Goal: Obtain resource: Obtain resource

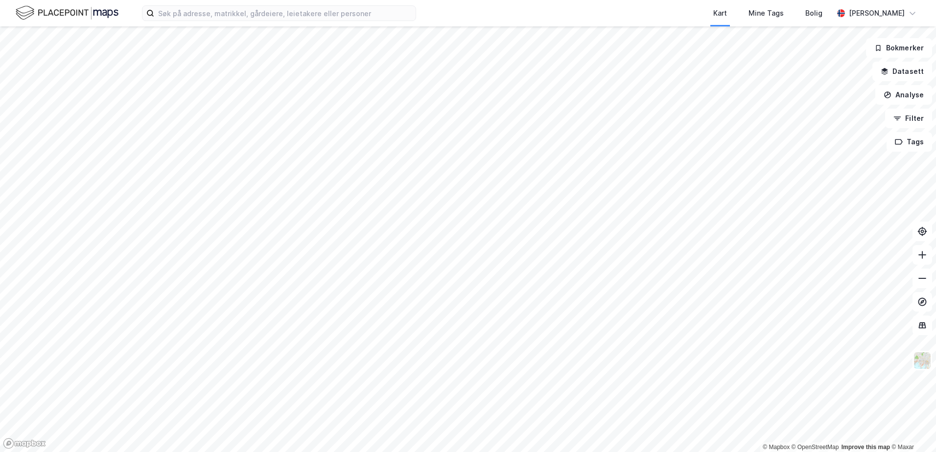
click at [240, 21] on div "Kart Mine Tags Bolig [PERSON_NAME]" at bounding box center [468, 13] width 936 height 26
click at [244, 15] on input at bounding box center [284, 13] width 261 height 15
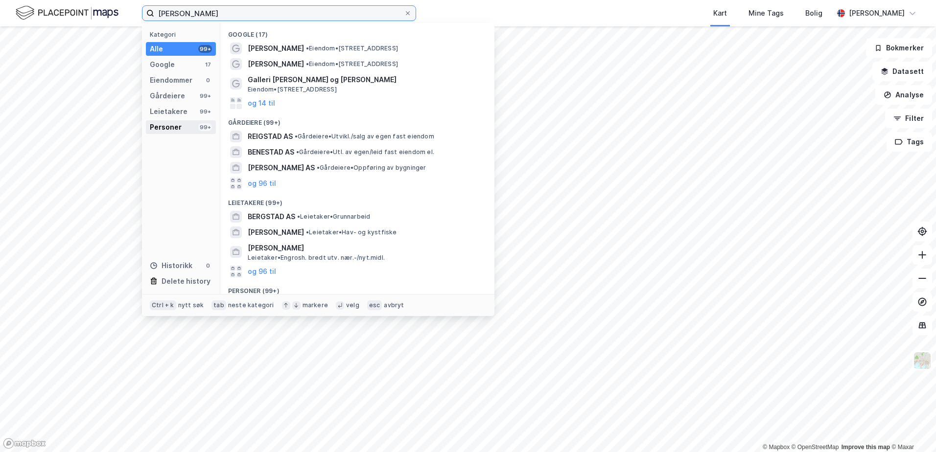
type input "bjørn-arild bergstad jacobsen"
click at [187, 124] on div "Personer 99+" at bounding box center [181, 127] width 70 height 14
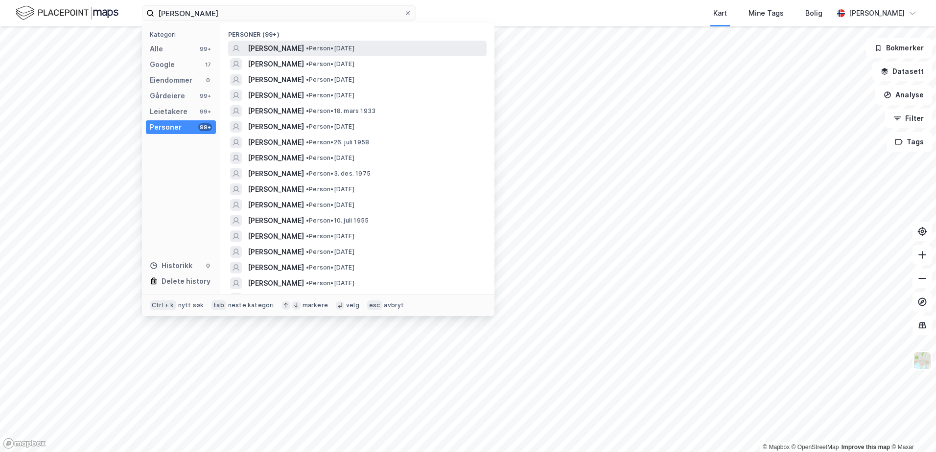
click at [278, 51] on span "BJØRN-ARILD BERGSTAD JACOBSEN" at bounding box center [276, 49] width 56 height 12
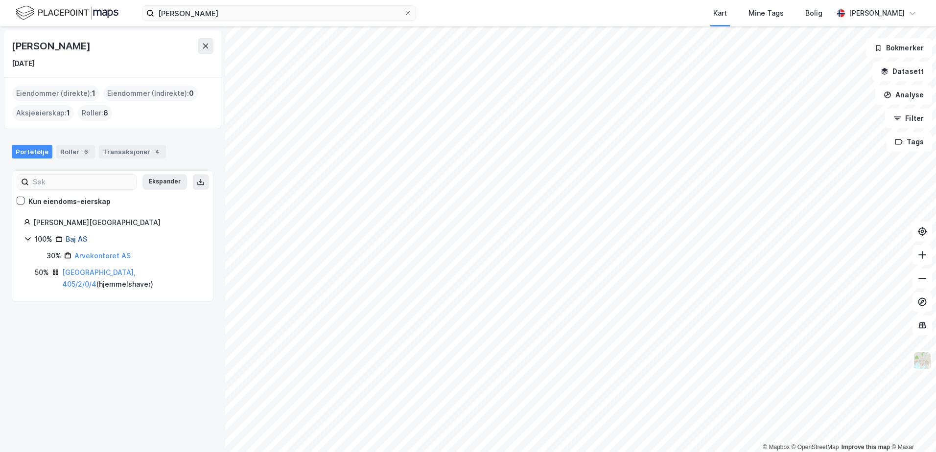
click at [78, 241] on link "Baj AS" at bounding box center [77, 239] width 22 height 8
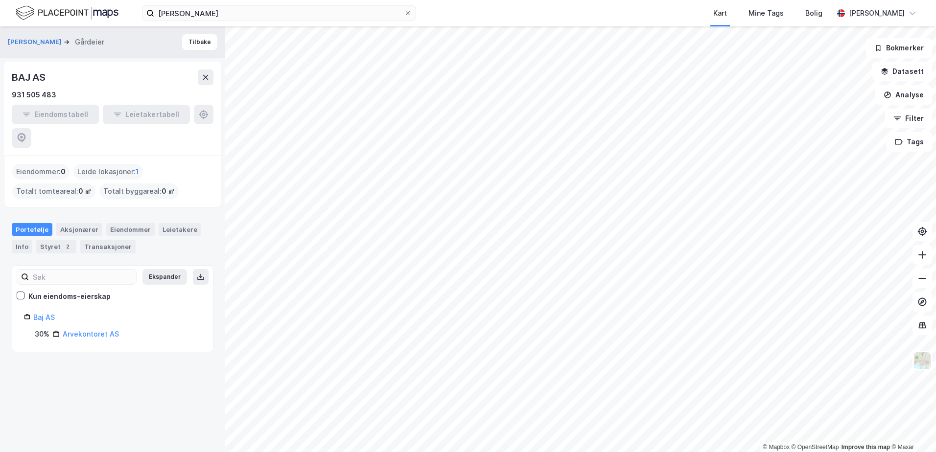
click at [27, 14] on img at bounding box center [67, 12] width 103 height 17
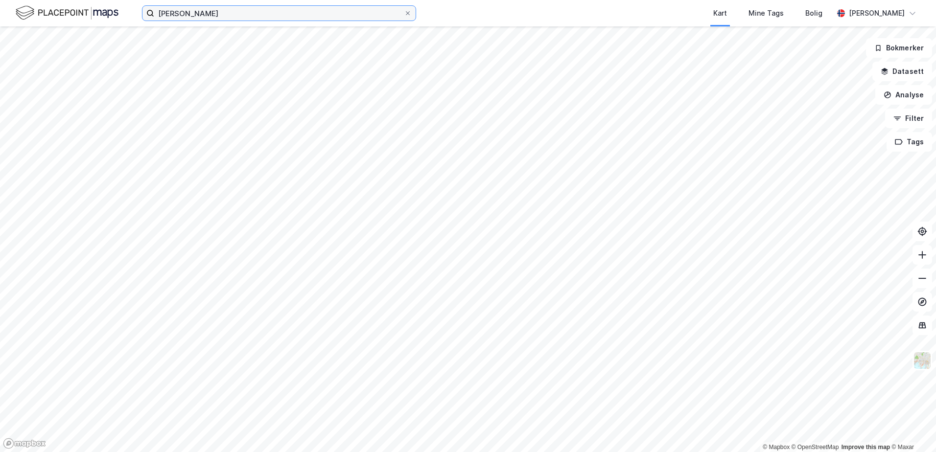
click at [233, 11] on input "bjørn-arild bergstad jacobsen" at bounding box center [279, 13] width 250 height 15
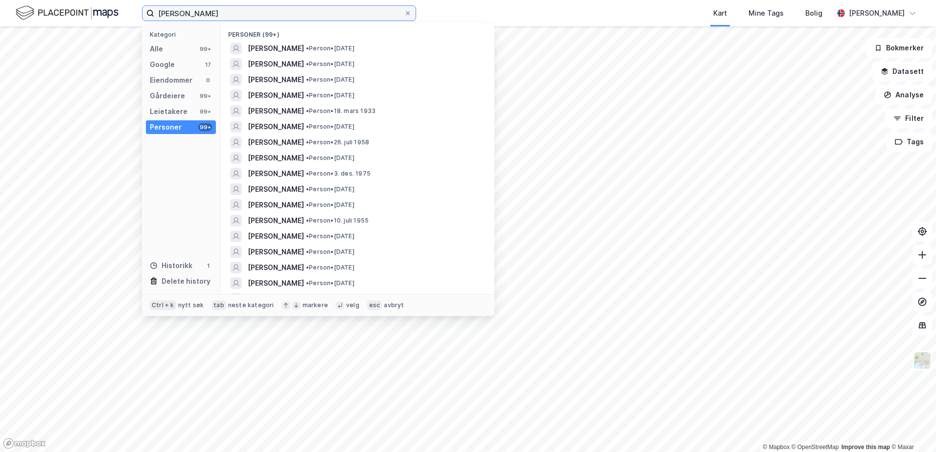
click at [233, 11] on input "bjørn-arild bergstad jacobsen" at bounding box center [279, 13] width 250 height 15
click at [411, 15] on span at bounding box center [408, 13] width 8 height 8
click at [404, 15] on input "bjørn-arild bergstad jacobsen" at bounding box center [279, 13] width 250 height 15
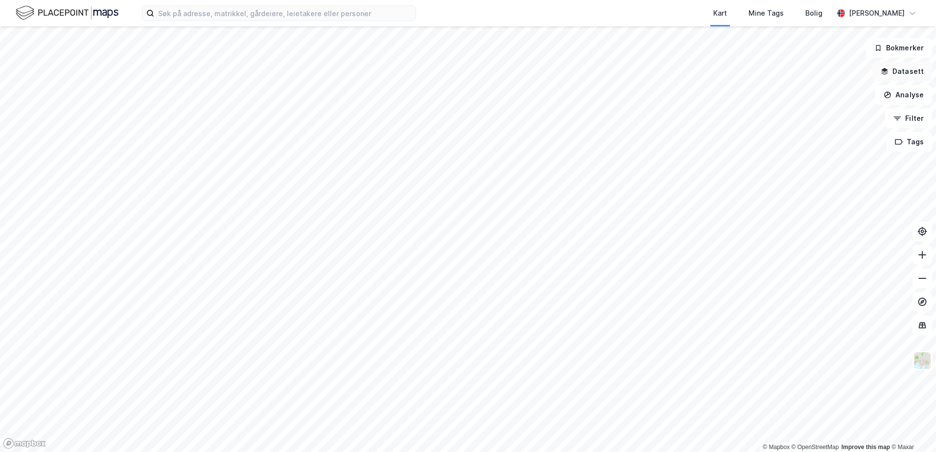
click at [911, 71] on button "Datasett" at bounding box center [902, 72] width 60 height 20
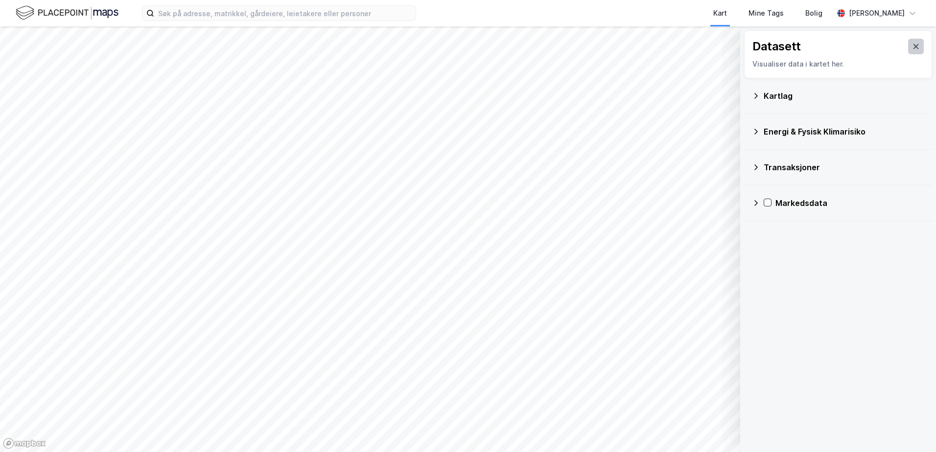
click at [912, 45] on icon at bounding box center [916, 47] width 8 height 8
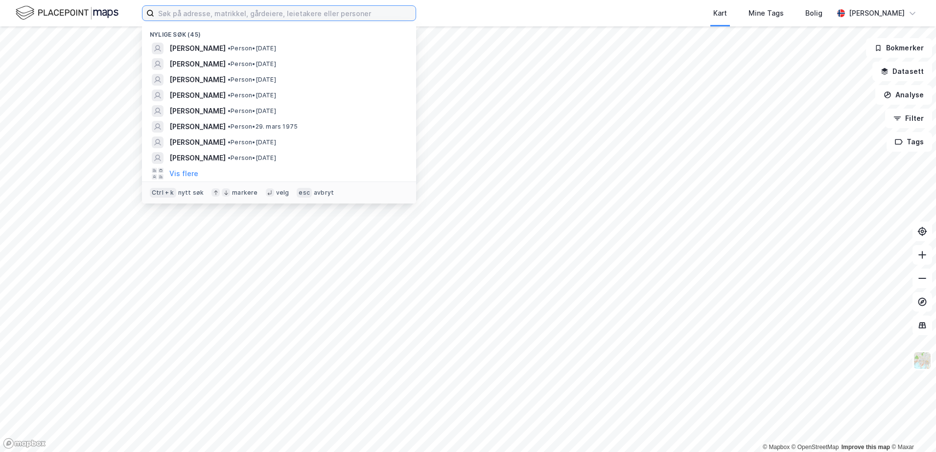
click at [310, 8] on input at bounding box center [284, 13] width 261 height 15
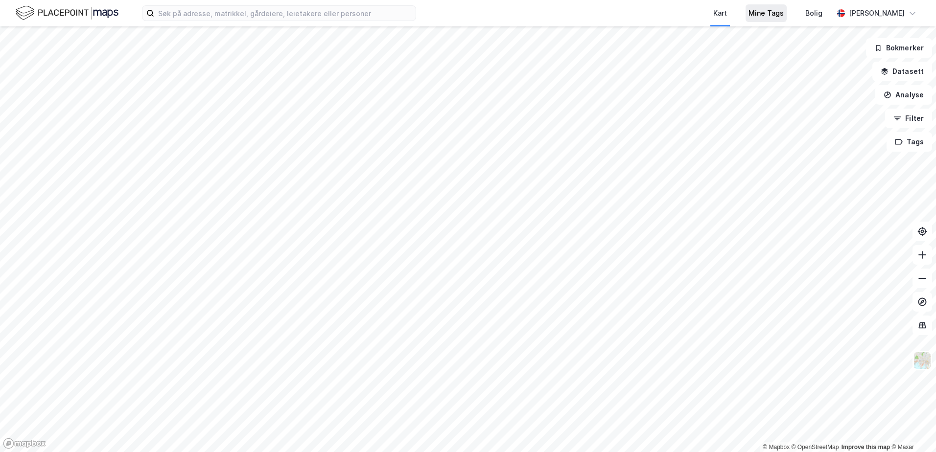
click at [786, 20] on div "Mine Tags" at bounding box center [765, 13] width 41 height 18
click at [919, 122] on button "Filter" at bounding box center [908, 119] width 47 height 20
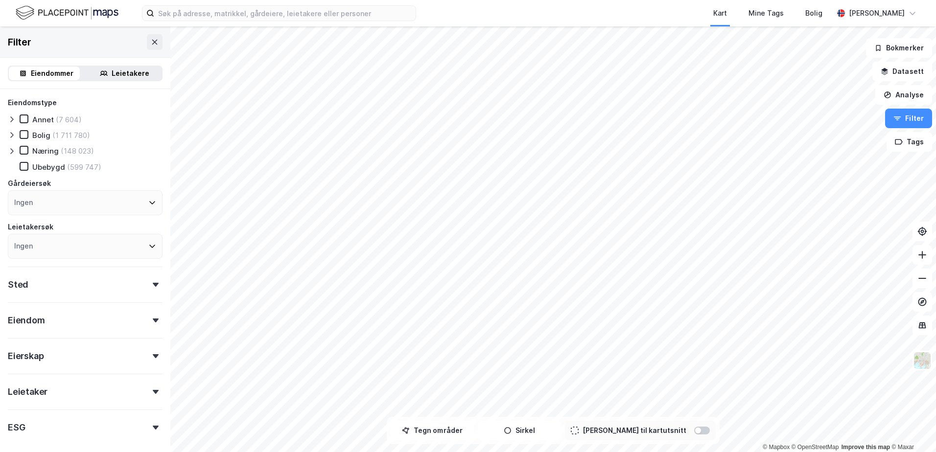
click at [140, 280] on div "Sted" at bounding box center [85, 281] width 155 height 28
click at [131, 287] on div "Sted" at bounding box center [85, 281] width 155 height 28
click at [78, 285] on div "Sted" at bounding box center [85, 281] width 155 height 28
drag, startPoint x: 75, startPoint y: 331, endPoint x: 83, endPoint y: 332, distance: 7.4
click at [76, 331] on div "Ingen" at bounding box center [85, 327] width 155 height 25
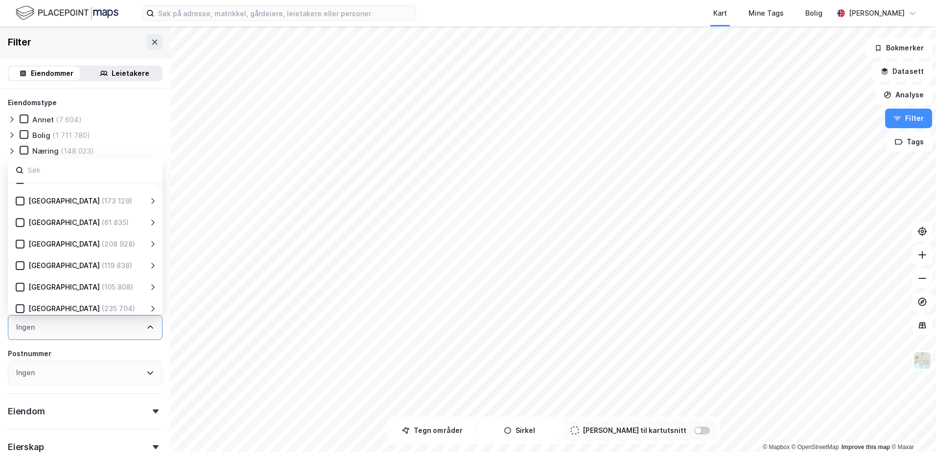
scroll to position [193, 0]
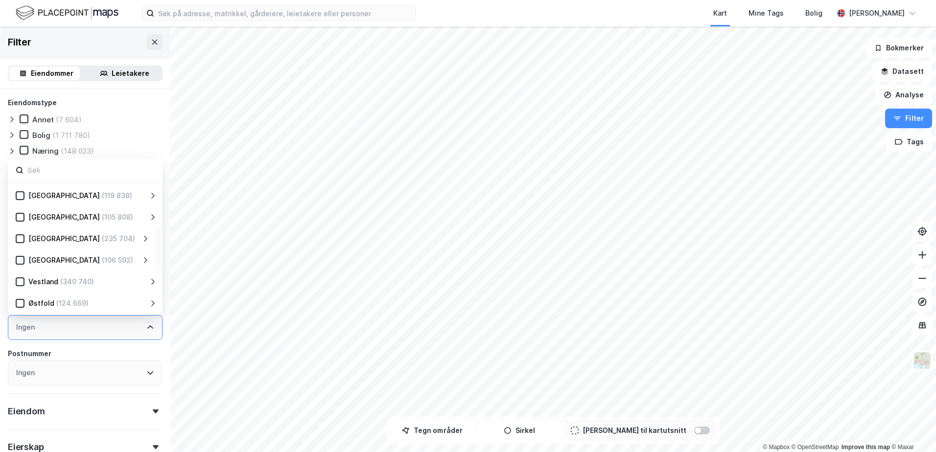
click at [33, 236] on div "[GEOGRAPHIC_DATA]" at bounding box center [63, 239] width 71 height 12
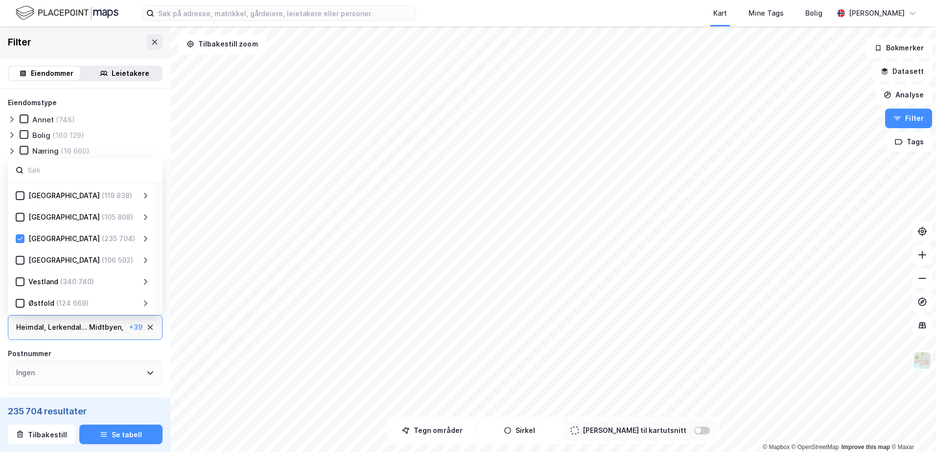
click at [146, 239] on icon at bounding box center [145, 239] width 3 height 6
click at [37, 258] on div "Flatanger (1 581)" at bounding box center [92, 260] width 113 height 12
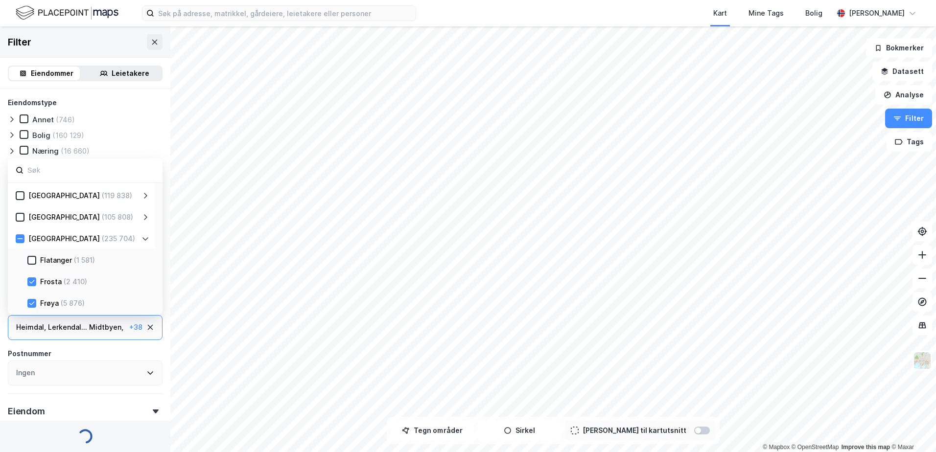
click at [34, 284] on icon at bounding box center [31, 281] width 7 height 7
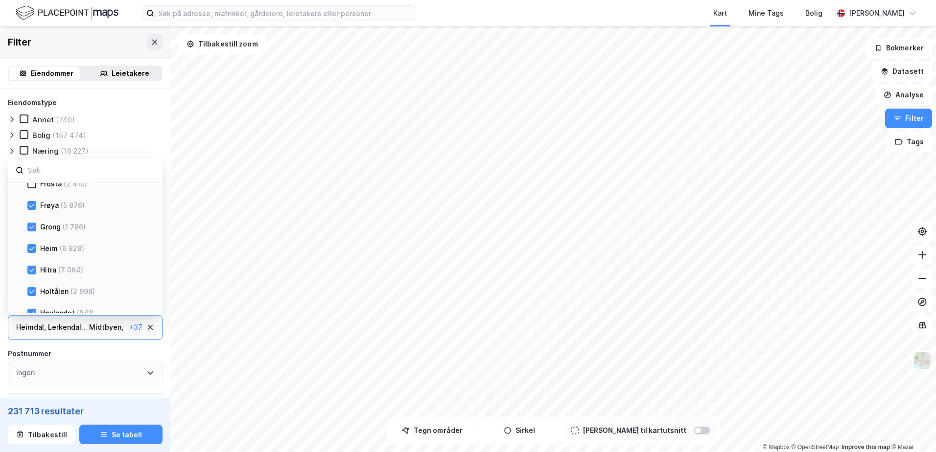
drag, startPoint x: 34, startPoint y: 206, endPoint x: 33, endPoint y: 239, distance: 33.8
click at [33, 206] on icon at bounding box center [31, 205] width 7 height 7
click at [34, 227] on icon at bounding box center [31, 227] width 7 height 7
click at [32, 250] on icon at bounding box center [31, 248] width 7 height 7
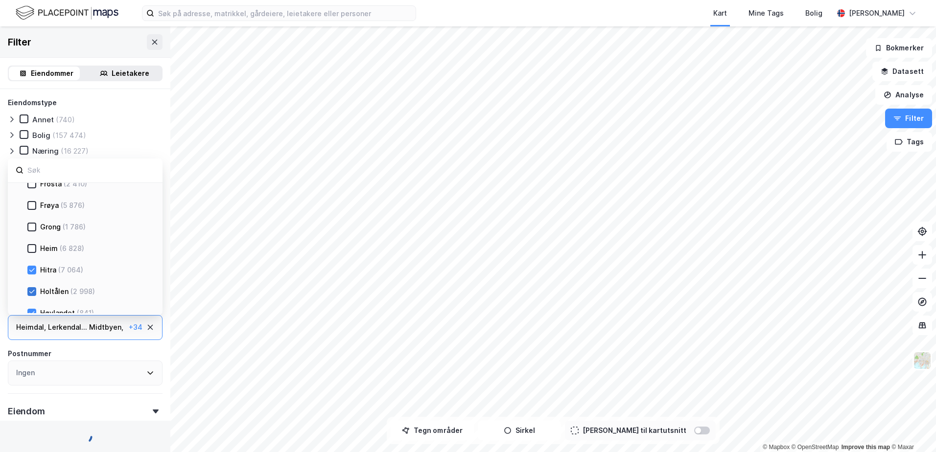
drag, startPoint x: 31, startPoint y: 269, endPoint x: 32, endPoint y: 289, distance: 20.1
click at [31, 270] on icon at bounding box center [31, 270] width 7 height 7
click at [32, 291] on icon at bounding box center [31, 291] width 7 height 7
click at [29, 310] on icon at bounding box center [31, 313] width 7 height 7
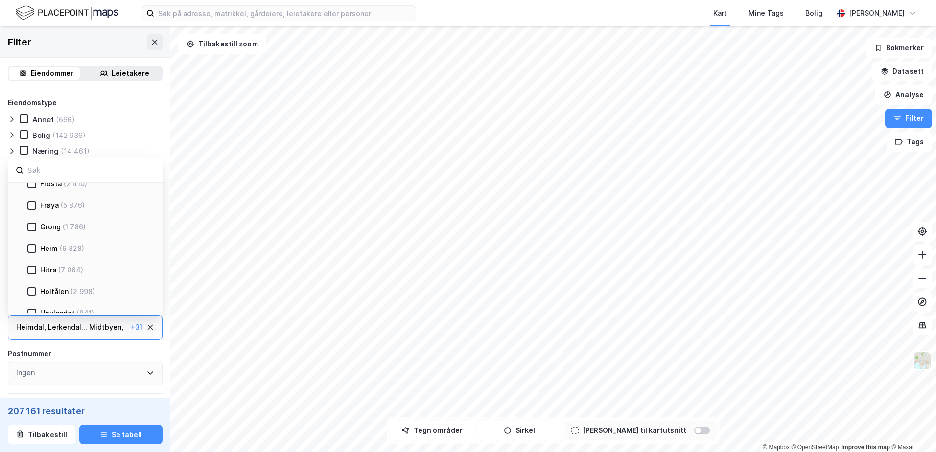
scroll to position [340, 0]
drag, startPoint x: 35, startPoint y: 286, endPoint x: 36, endPoint y: 307, distance: 21.1
click at [35, 288] on icon at bounding box center [31, 285] width 7 height 7
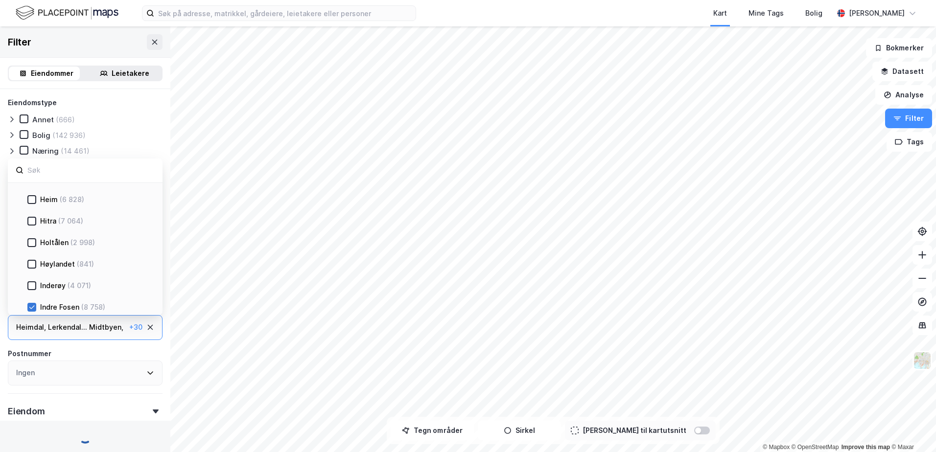
click at [36, 307] on div at bounding box center [31, 307] width 9 height 9
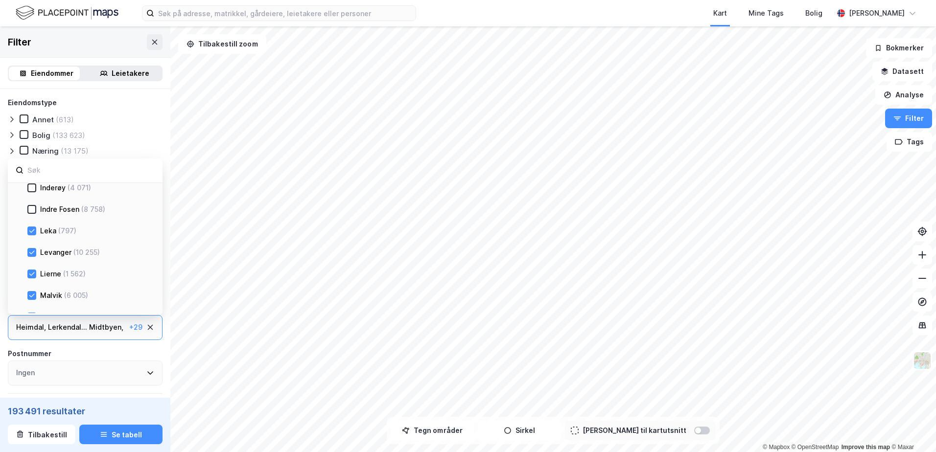
scroll to position [486, 0]
click at [33, 222] on icon at bounding box center [31, 225] width 7 height 7
click at [34, 203] on icon at bounding box center [31, 203] width 5 height 3
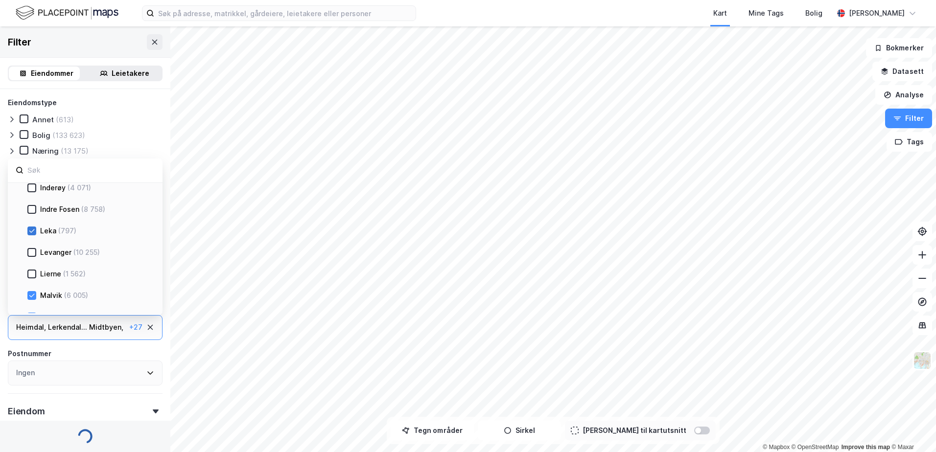
click at [32, 229] on icon at bounding box center [31, 231] width 7 height 7
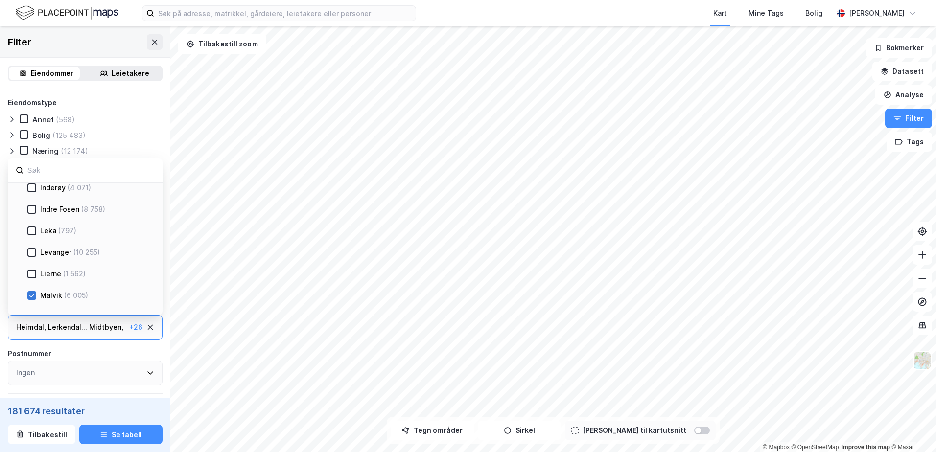
scroll to position [486, 0]
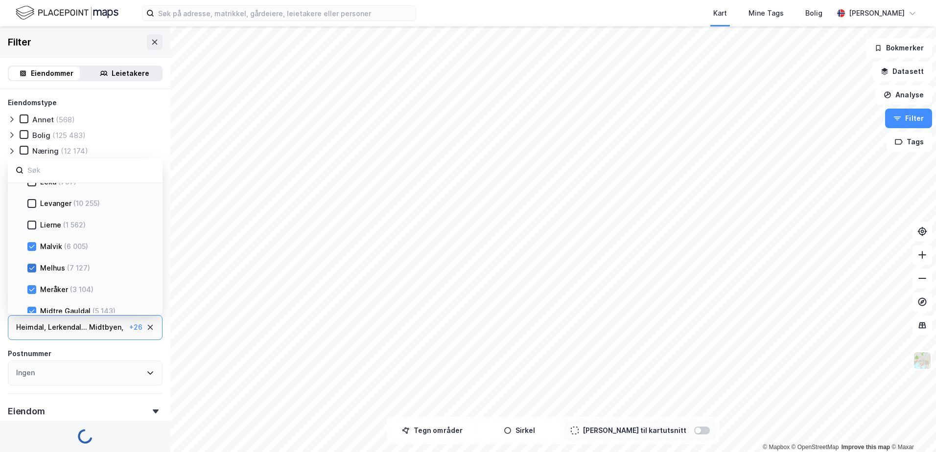
click at [34, 246] on icon at bounding box center [31, 246] width 7 height 7
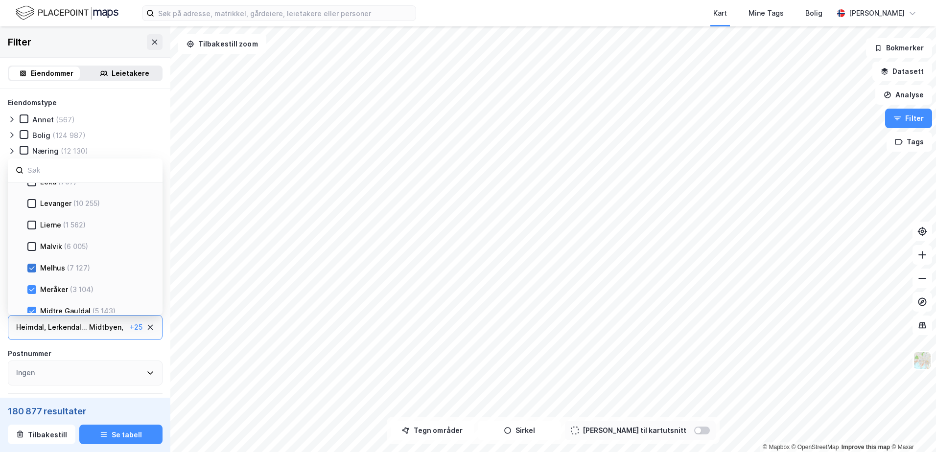
click at [30, 267] on icon at bounding box center [31, 268] width 7 height 7
click at [33, 286] on icon at bounding box center [31, 289] width 7 height 7
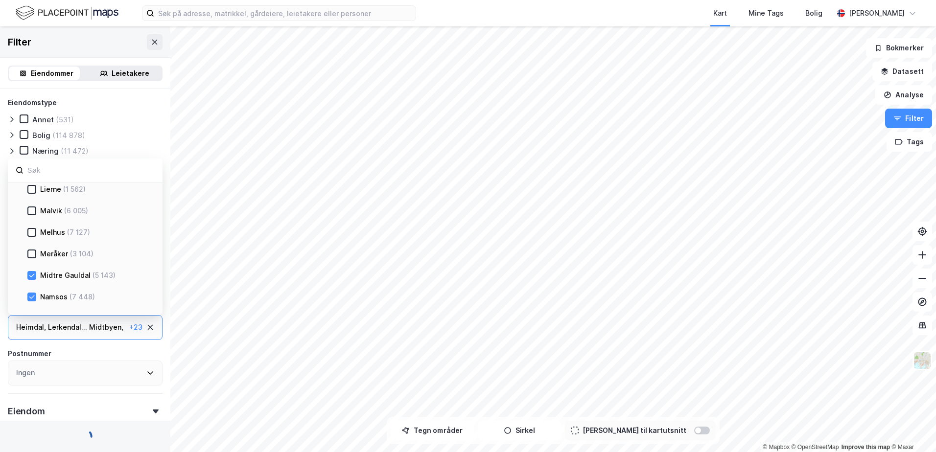
scroll to position [584, 0]
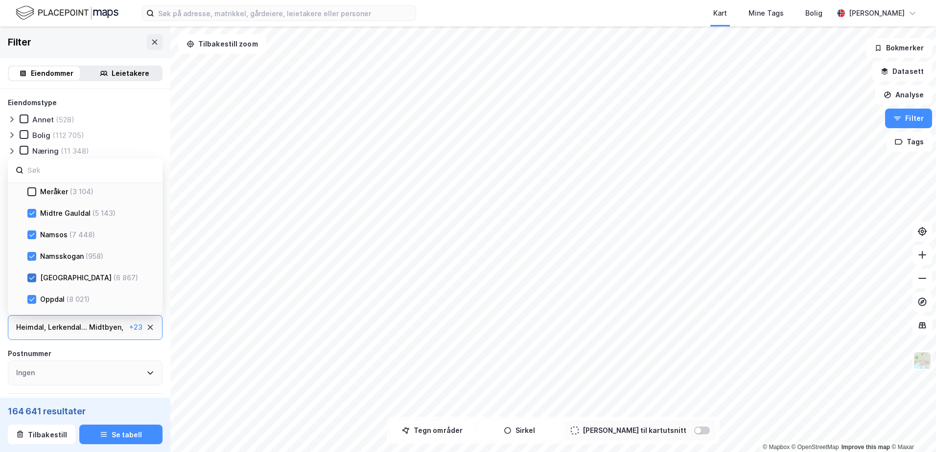
click at [33, 276] on icon at bounding box center [31, 278] width 7 height 7
click at [34, 255] on icon at bounding box center [31, 255] width 5 height 3
drag, startPoint x: 33, startPoint y: 234, endPoint x: 33, endPoint y: 211, distance: 23.0
click at [33, 232] on icon at bounding box center [31, 234] width 7 height 7
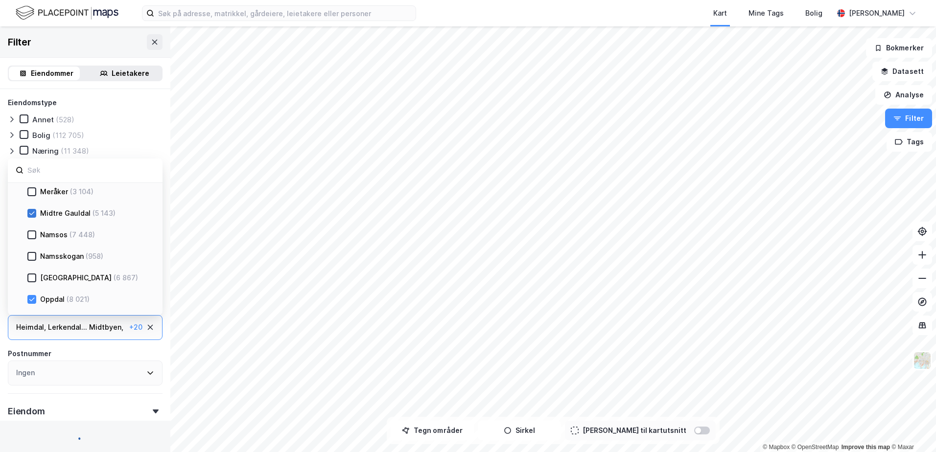
click at [33, 211] on icon at bounding box center [31, 213] width 7 height 7
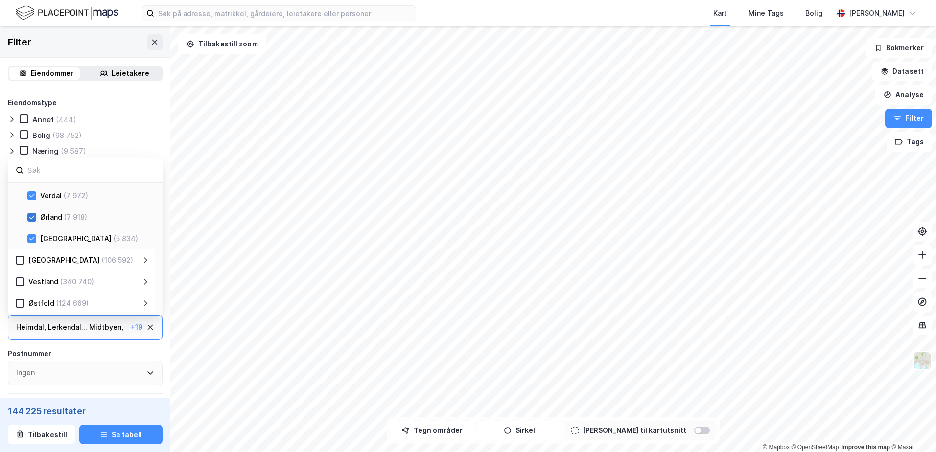
drag, startPoint x: 34, startPoint y: 238, endPoint x: 32, endPoint y: 216, distance: 22.1
click at [34, 237] on icon at bounding box center [31, 238] width 7 height 7
drag, startPoint x: 32, startPoint y: 216, endPoint x: 35, endPoint y: 199, distance: 17.4
click at [32, 215] on icon at bounding box center [31, 217] width 7 height 7
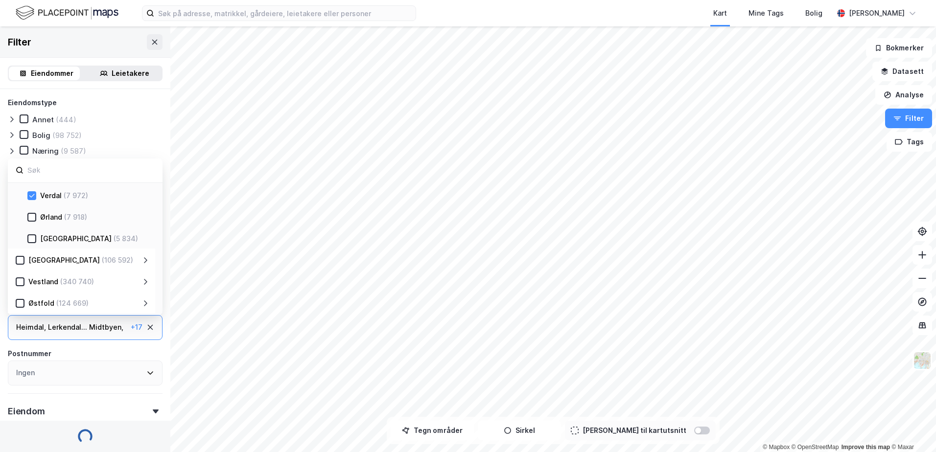
click at [34, 195] on icon at bounding box center [31, 195] width 7 height 7
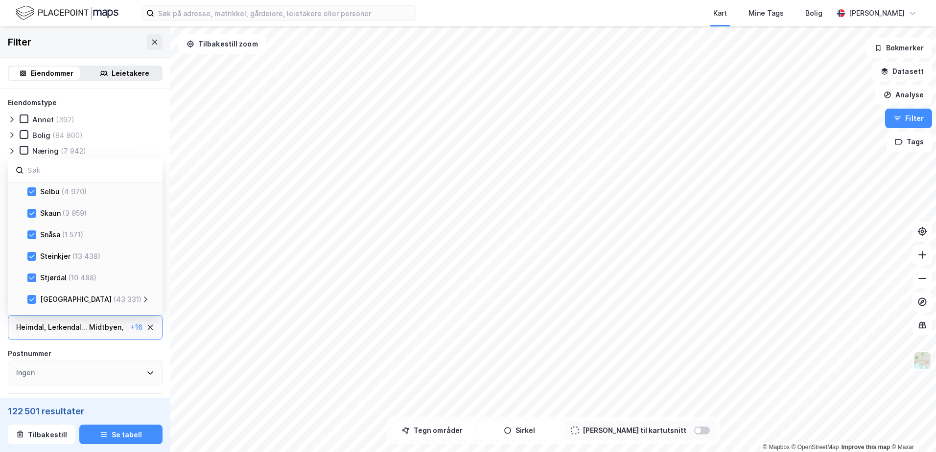
scroll to position [913, 0]
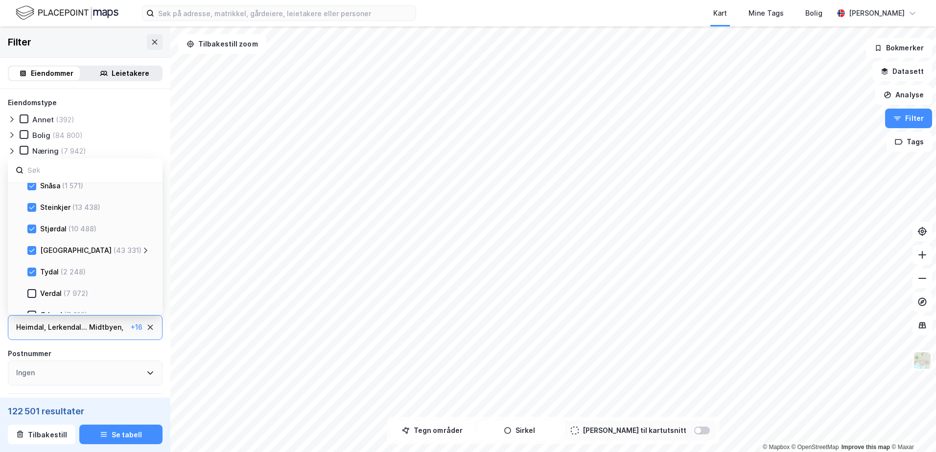
click at [33, 271] on icon at bounding box center [31, 272] width 7 height 7
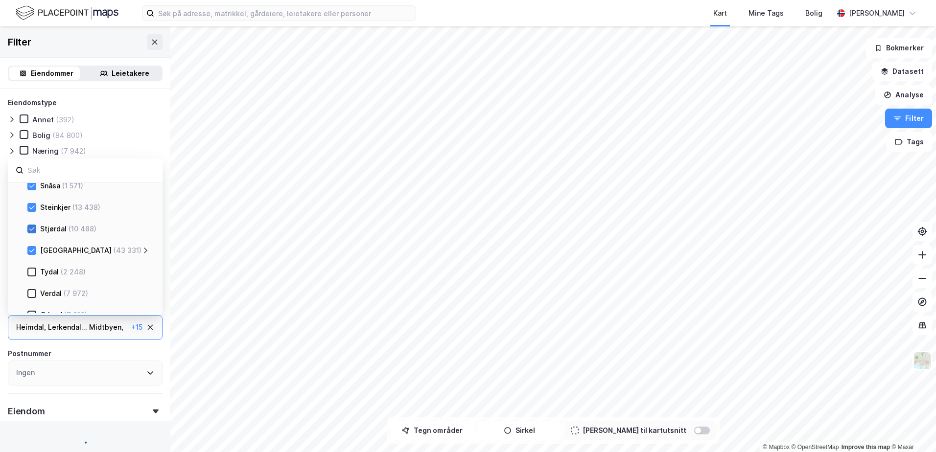
click at [33, 229] on icon at bounding box center [31, 228] width 5 height 3
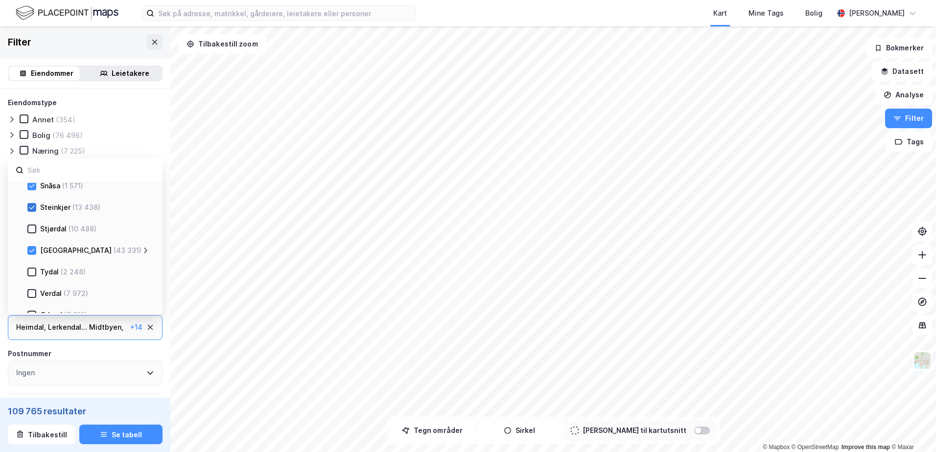
click at [34, 209] on icon at bounding box center [31, 207] width 7 height 7
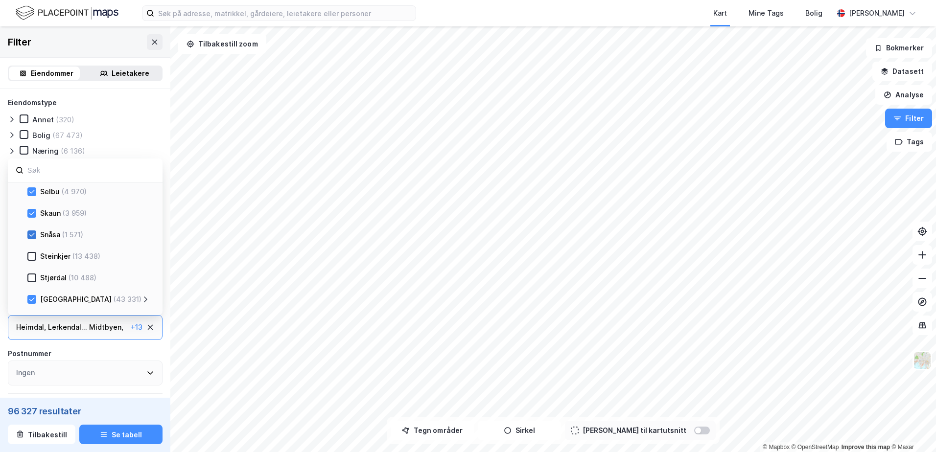
click at [35, 233] on icon at bounding box center [31, 234] width 7 height 7
click at [29, 212] on icon at bounding box center [31, 213] width 7 height 7
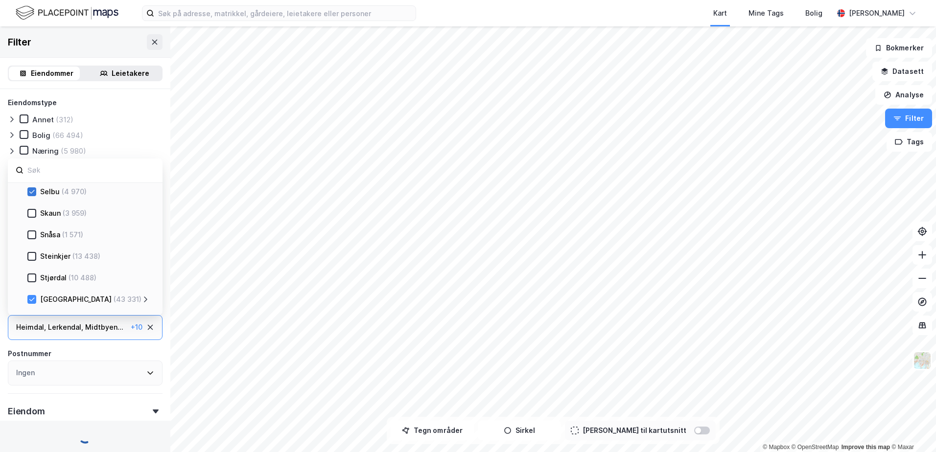
click at [32, 192] on icon at bounding box center [31, 191] width 5 height 3
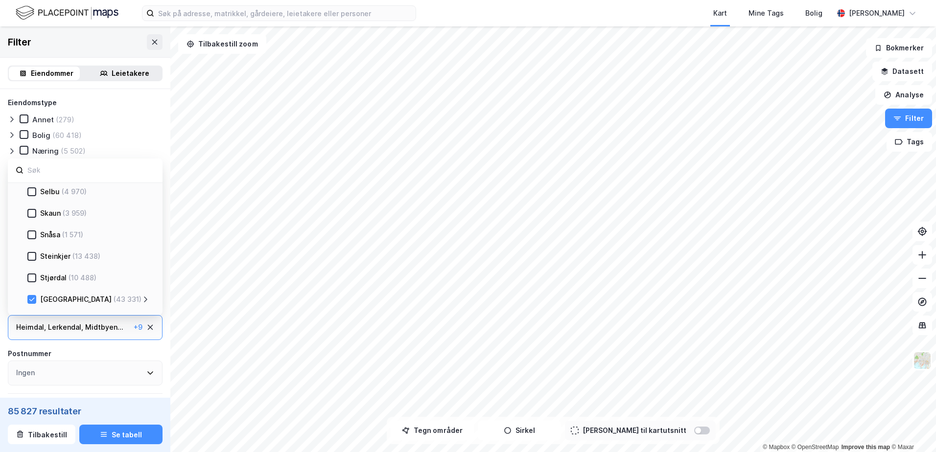
scroll to position [815, 0]
click at [32, 216] on icon at bounding box center [31, 219] width 7 height 7
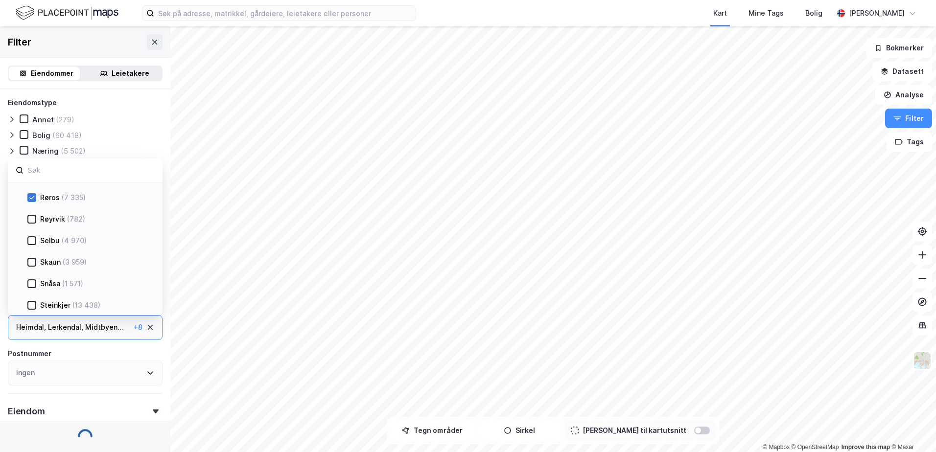
click at [35, 197] on div at bounding box center [31, 197] width 9 height 9
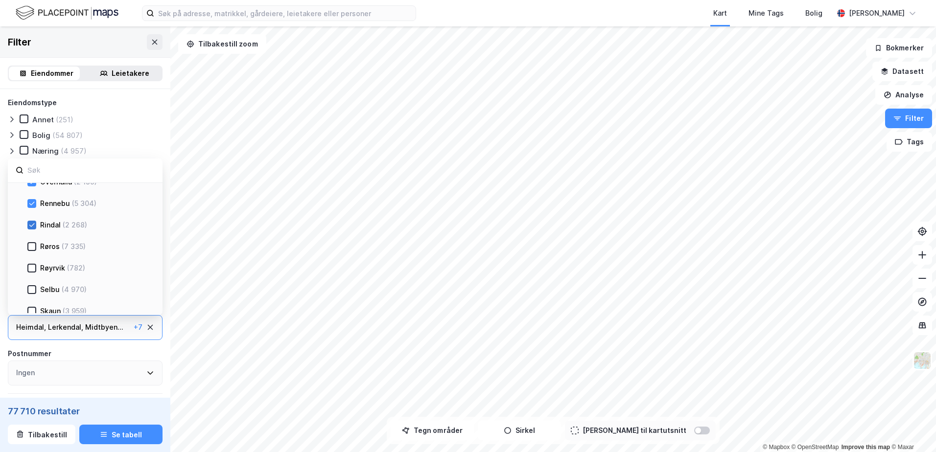
click at [32, 226] on icon at bounding box center [31, 224] width 5 height 3
click at [31, 203] on icon at bounding box center [31, 203] width 7 height 7
click at [31, 225] on icon at bounding box center [31, 221] width 7 height 7
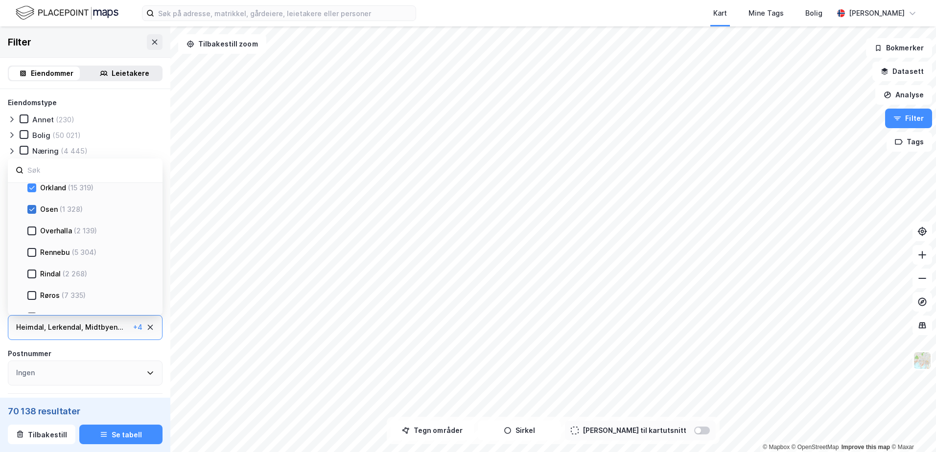
click at [30, 209] on icon at bounding box center [31, 209] width 7 height 7
click at [34, 216] on icon at bounding box center [31, 215] width 7 height 7
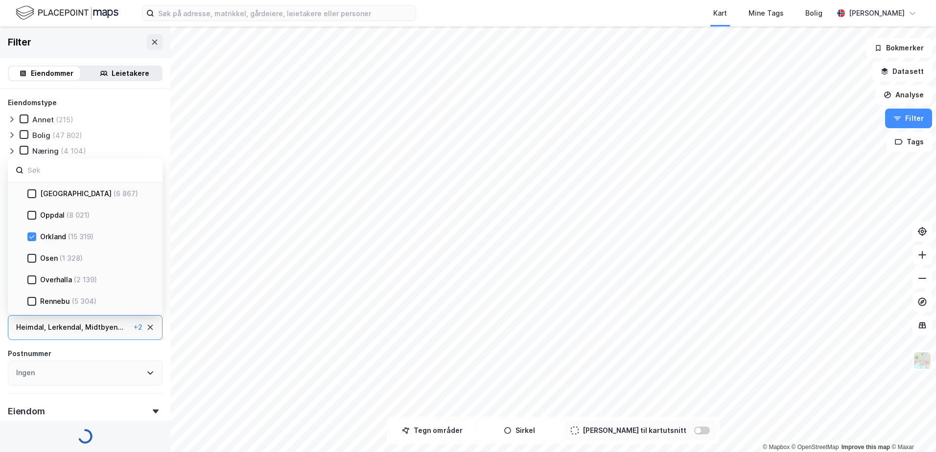
click at [34, 236] on icon at bounding box center [31, 236] width 7 height 7
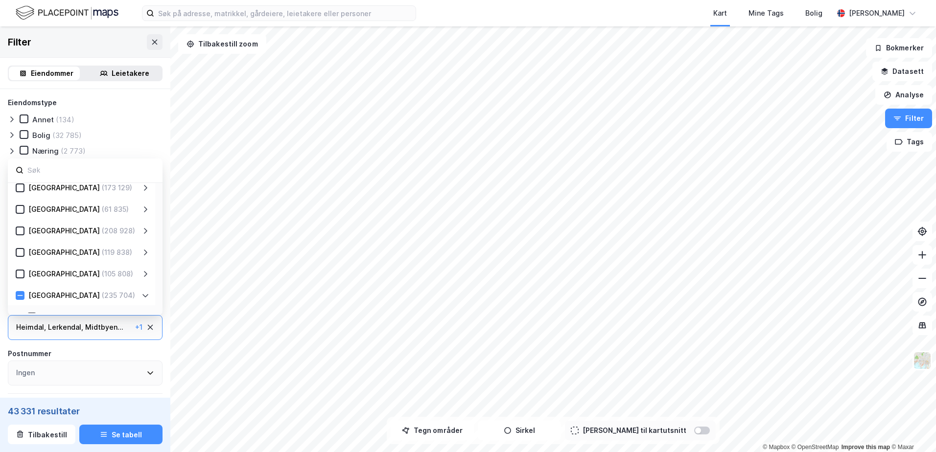
scroll to position [179, 0]
click at [17, 252] on icon at bounding box center [20, 252] width 7 height 7
click at [23, 253] on icon at bounding box center [20, 252] width 7 height 7
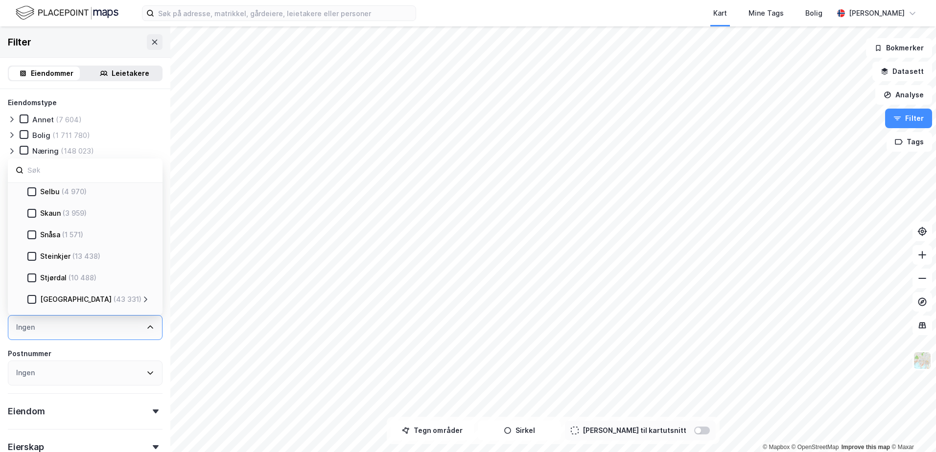
scroll to position [913, 0]
click at [35, 250] on div at bounding box center [31, 250] width 9 height 9
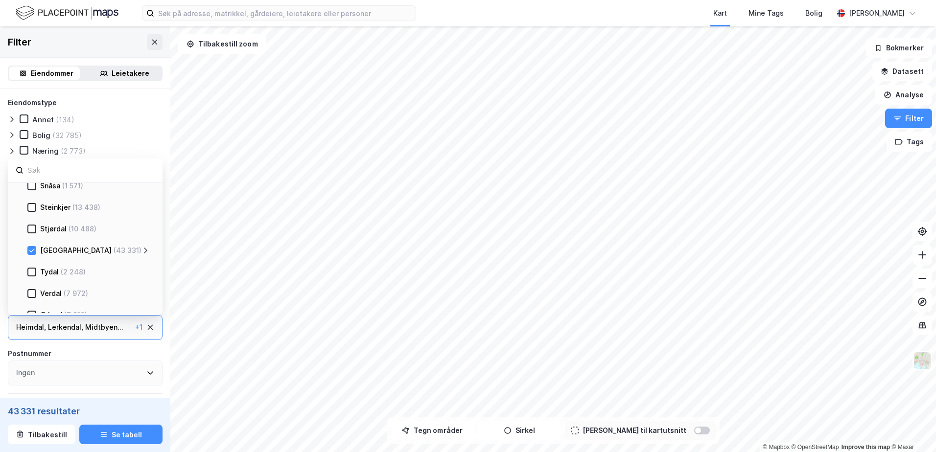
click at [117, 76] on div "Leietakere" at bounding box center [131, 74] width 38 height 12
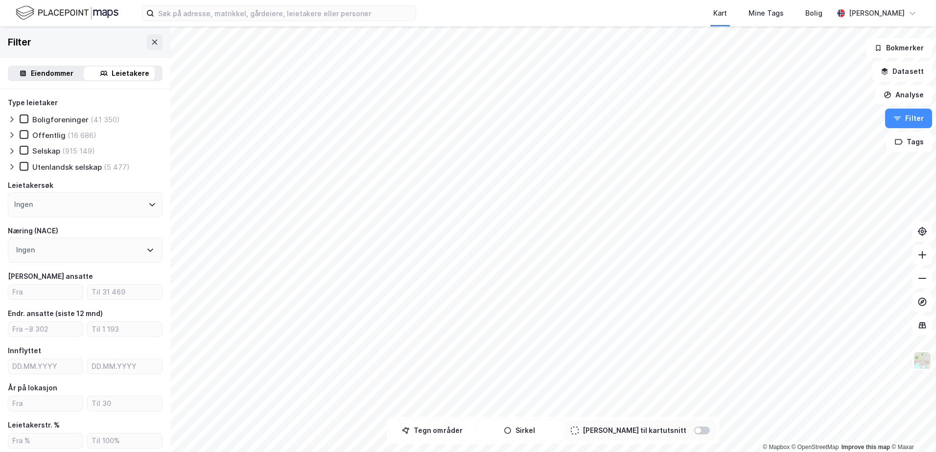
click at [57, 73] on div "Eiendommer" at bounding box center [52, 74] width 43 height 12
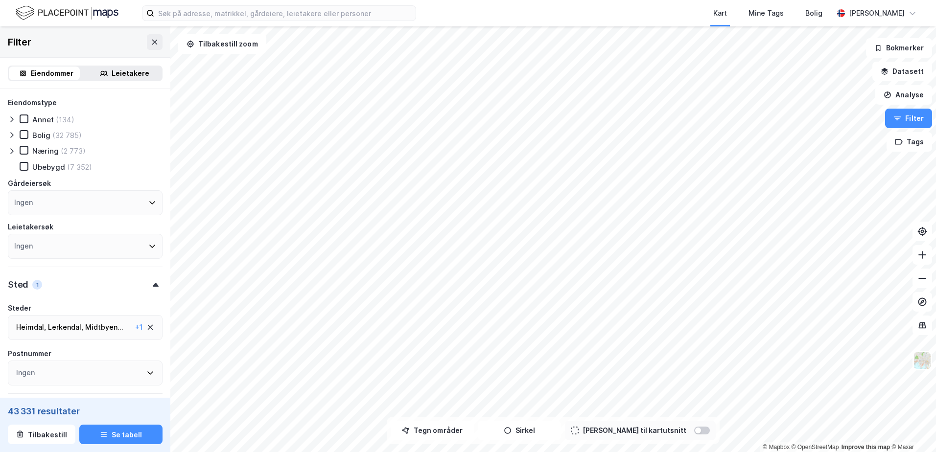
click at [71, 245] on div "Ingen" at bounding box center [85, 246] width 155 height 25
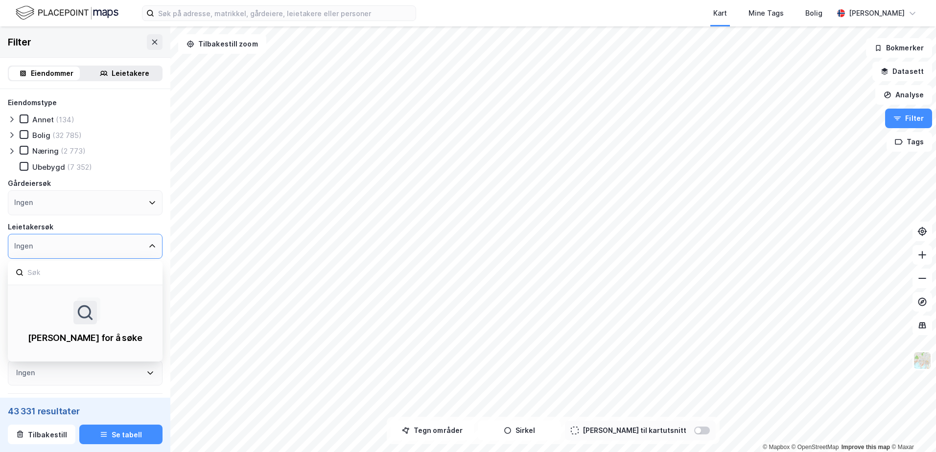
click at [71, 245] on div "Ingen" at bounding box center [85, 246] width 155 height 25
click at [72, 200] on div "Ingen" at bounding box center [85, 202] width 155 height 25
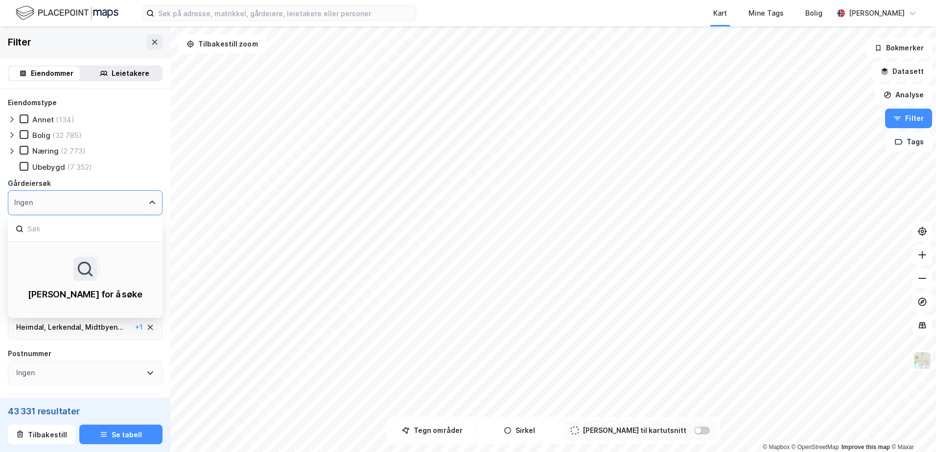
click at [72, 200] on div "Ingen" at bounding box center [85, 202] width 155 height 25
click at [149, 202] on icon at bounding box center [152, 202] width 6 height 3
click at [46, 199] on div "Ingen" at bounding box center [85, 202] width 155 height 25
click at [148, 203] on icon at bounding box center [152, 203] width 8 height 8
click at [42, 198] on div "Ingen" at bounding box center [85, 202] width 155 height 25
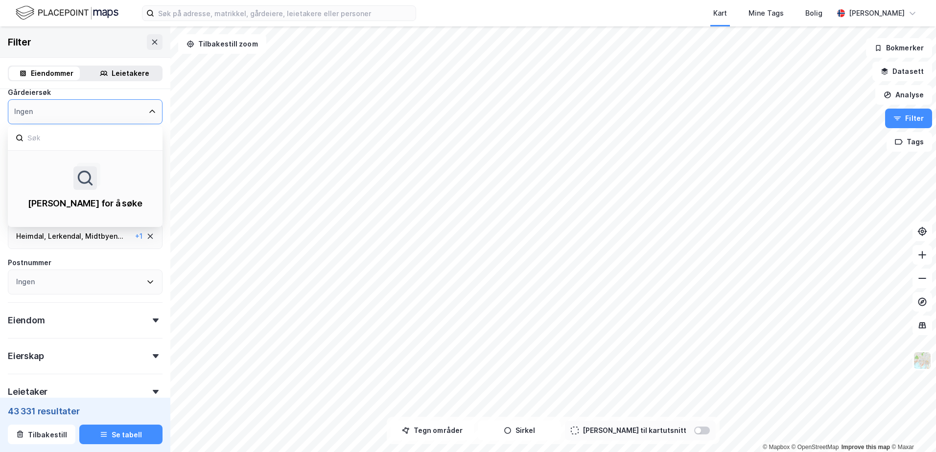
scroll to position [98, 0]
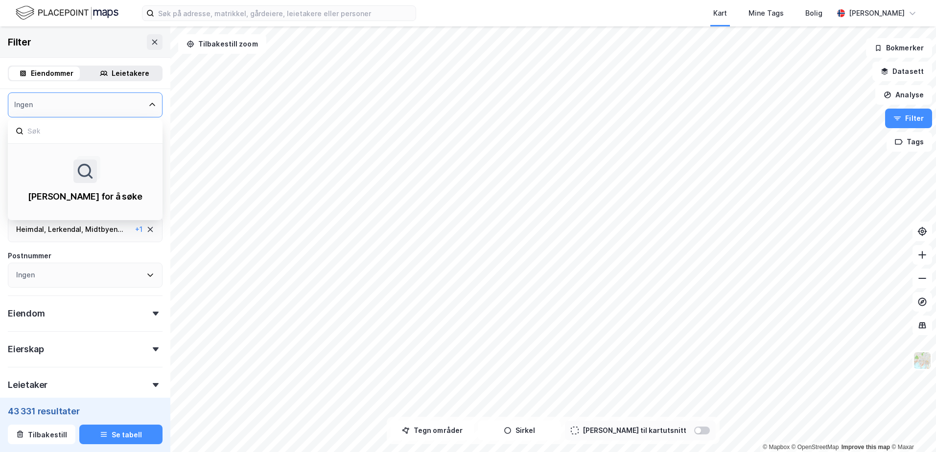
click at [146, 231] on icon at bounding box center [150, 230] width 8 height 8
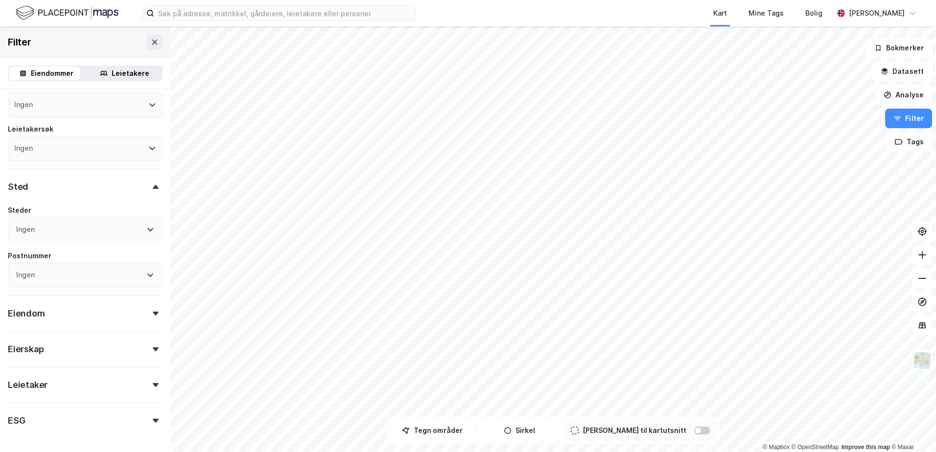
click at [89, 229] on div "Ingen" at bounding box center [85, 229] width 155 height 25
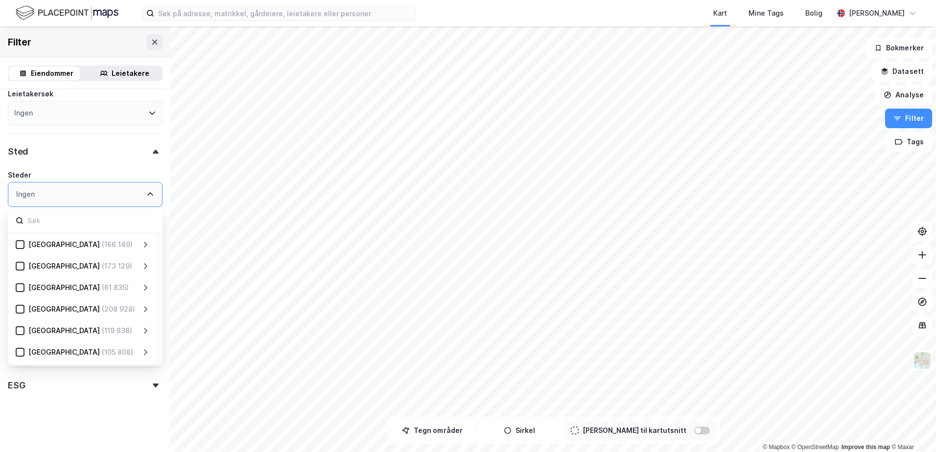
scroll to position [95, 0]
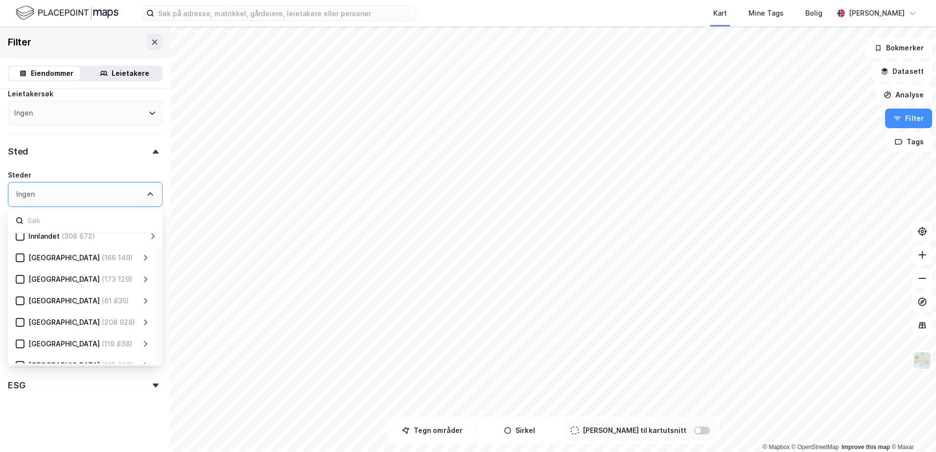
click at [147, 301] on icon at bounding box center [145, 301] width 8 height 8
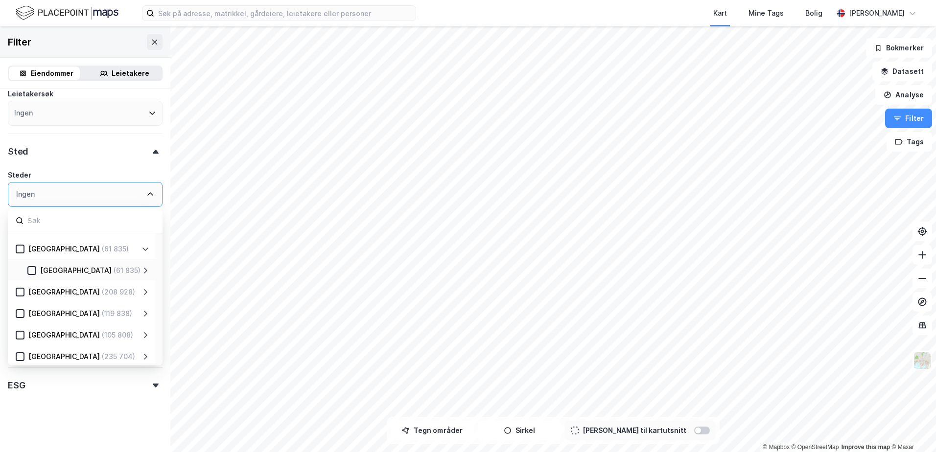
scroll to position [214, 0]
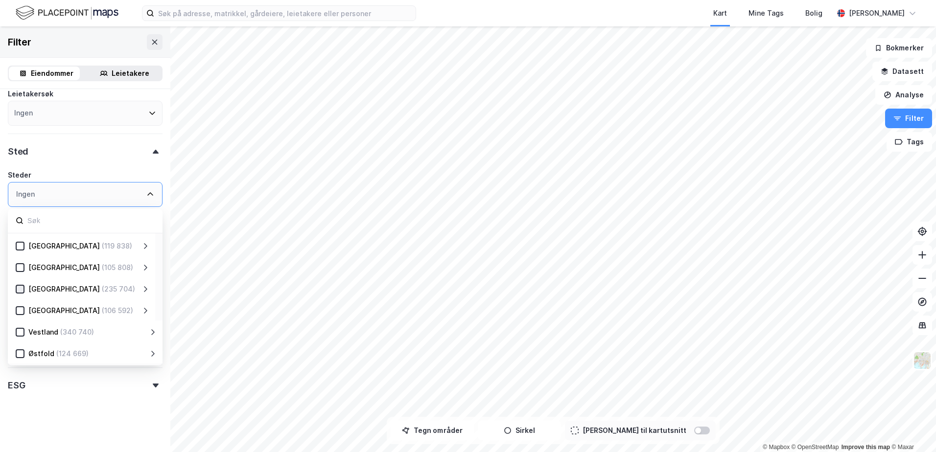
click at [21, 289] on icon at bounding box center [20, 288] width 5 height 3
click at [142, 289] on icon at bounding box center [145, 289] width 8 height 8
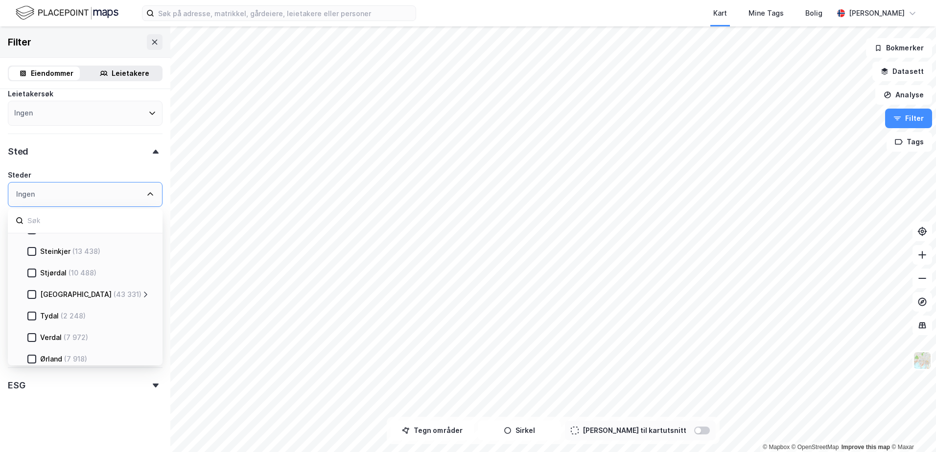
scroll to position [948, 0]
click at [146, 288] on icon at bounding box center [145, 287] width 3 height 6
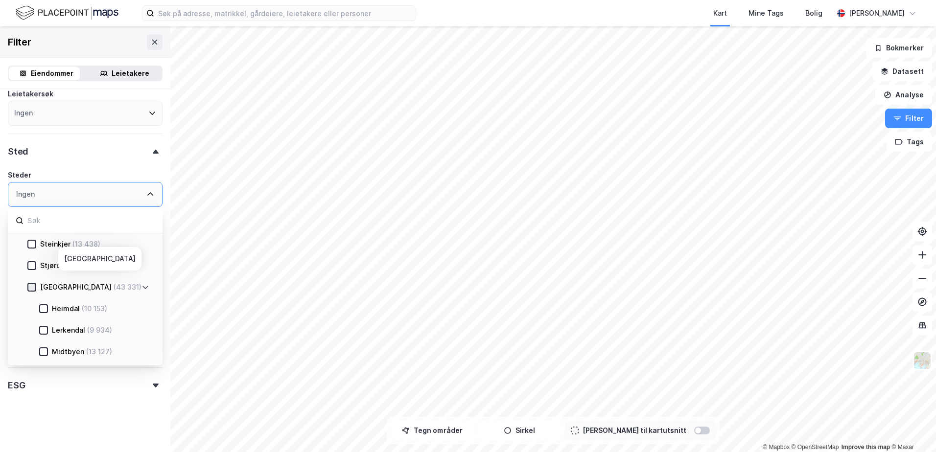
click at [33, 288] on icon at bounding box center [31, 287] width 7 height 7
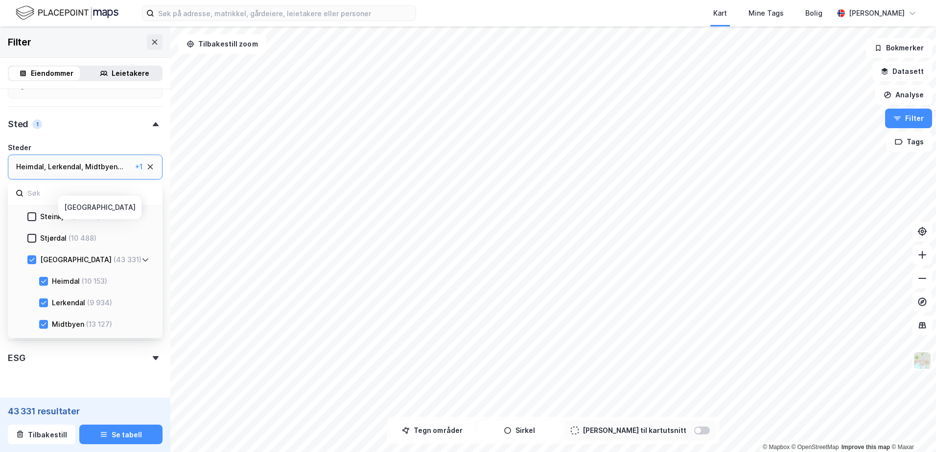
scroll to position [187, 0]
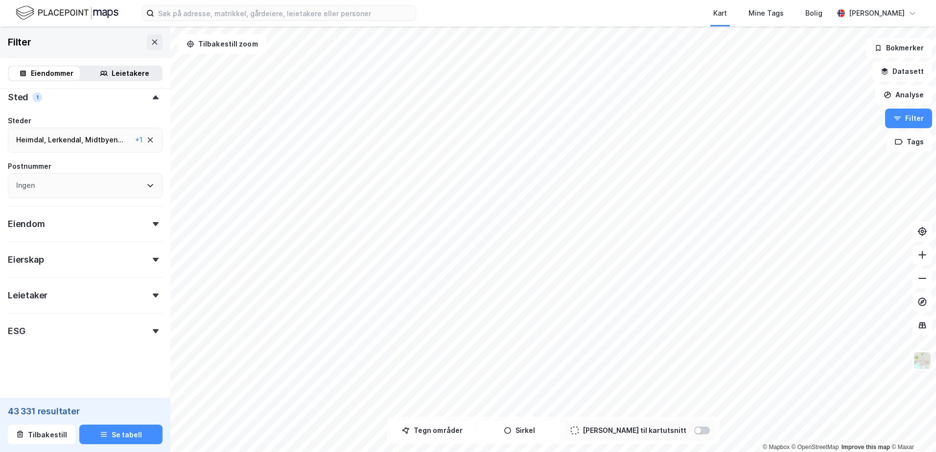
click at [134, 98] on div "Sted 1" at bounding box center [85, 93] width 155 height 28
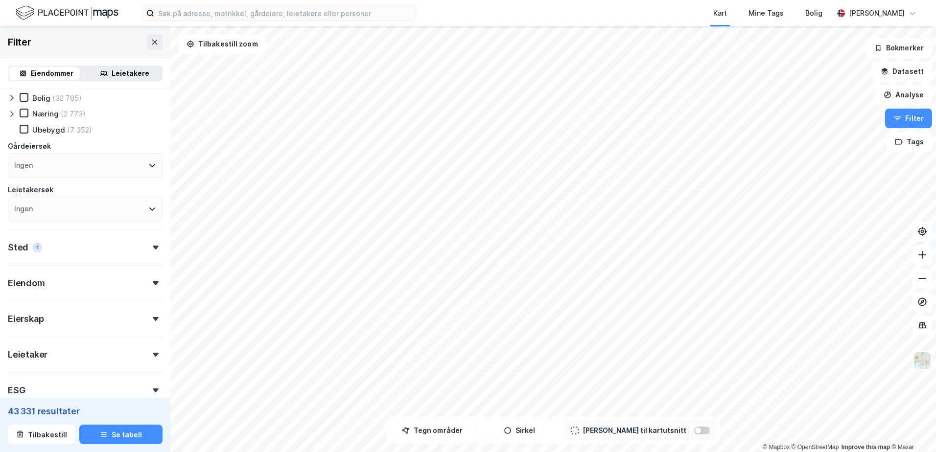
scroll to position [0, 0]
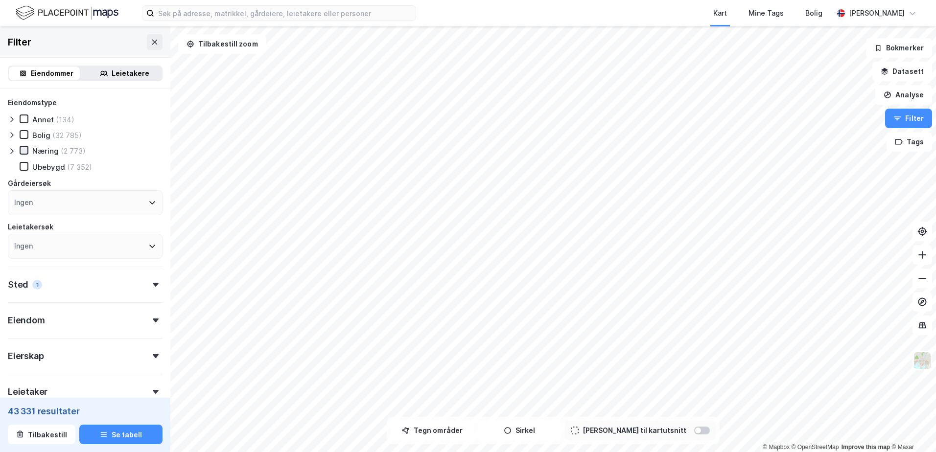
click at [23, 151] on icon at bounding box center [24, 150] width 5 height 3
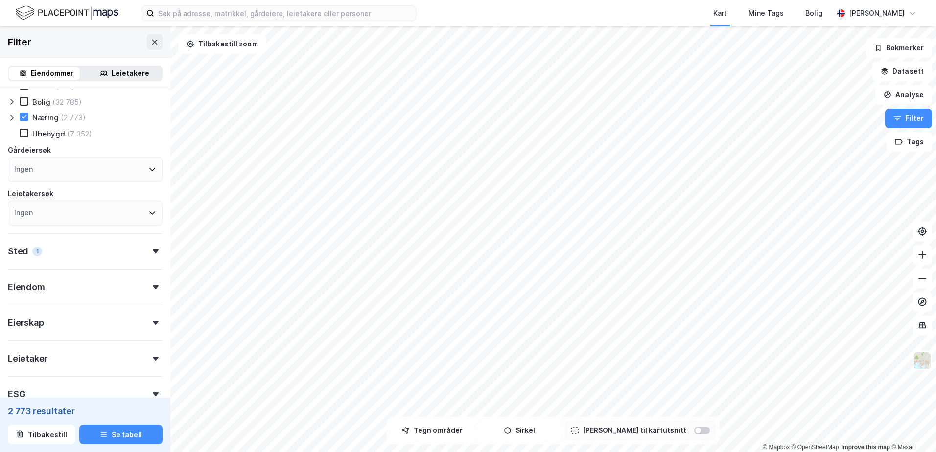
scroll to position [49, 0]
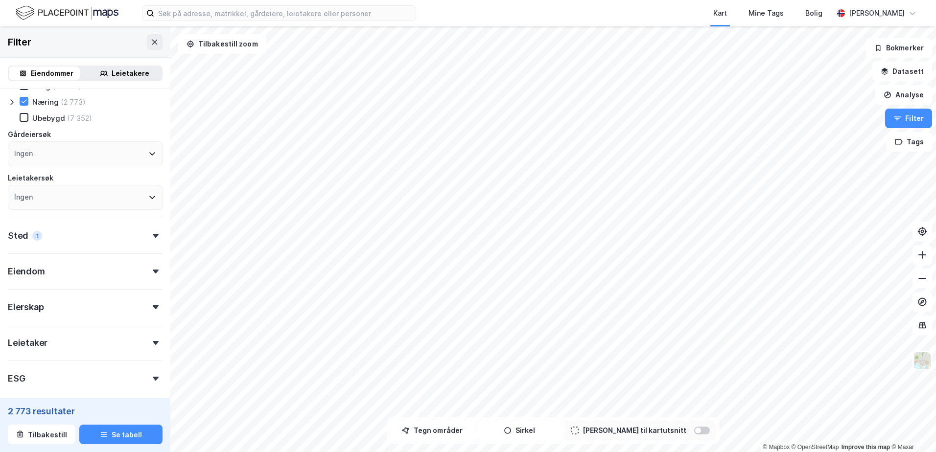
click at [153, 236] on icon at bounding box center [156, 236] width 6 height 4
click at [153, 235] on icon at bounding box center [156, 236] width 6 height 4
click at [130, 267] on div "Eiendom" at bounding box center [85, 267] width 155 height 28
click at [130, 268] on div "Eiendom" at bounding box center [85, 267] width 155 height 28
click at [101, 241] on div "Sted 1" at bounding box center [85, 232] width 155 height 28
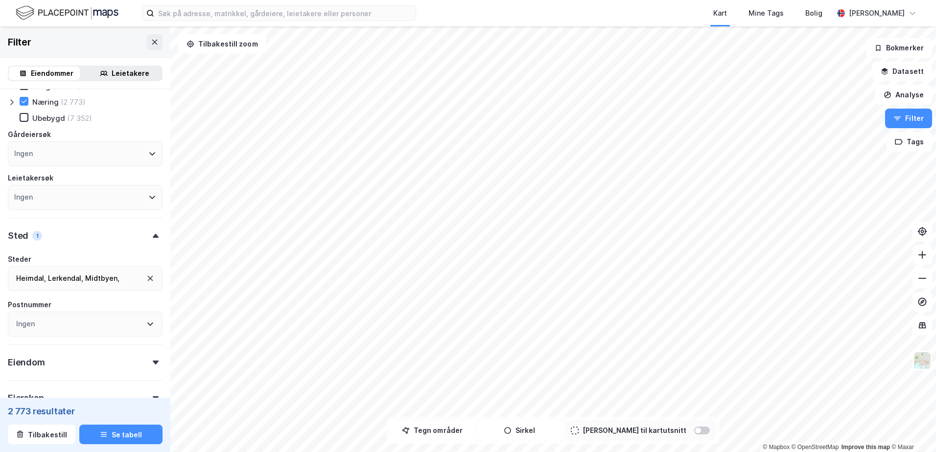
click at [101, 241] on div "Sted 1" at bounding box center [85, 232] width 155 height 28
click at [95, 274] on div "Eiendom" at bounding box center [85, 267] width 155 height 28
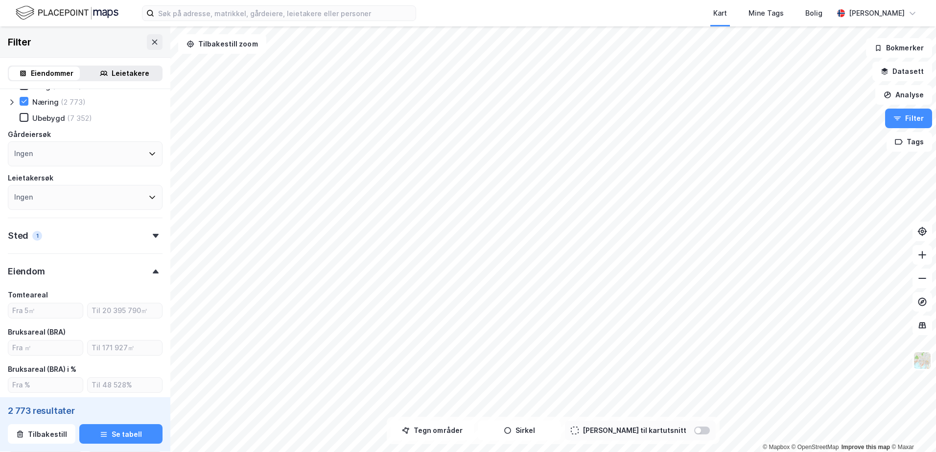
click at [95, 274] on div "Eiendom" at bounding box center [85, 267] width 155 height 28
click at [92, 305] on div "Eierskap" at bounding box center [85, 303] width 155 height 28
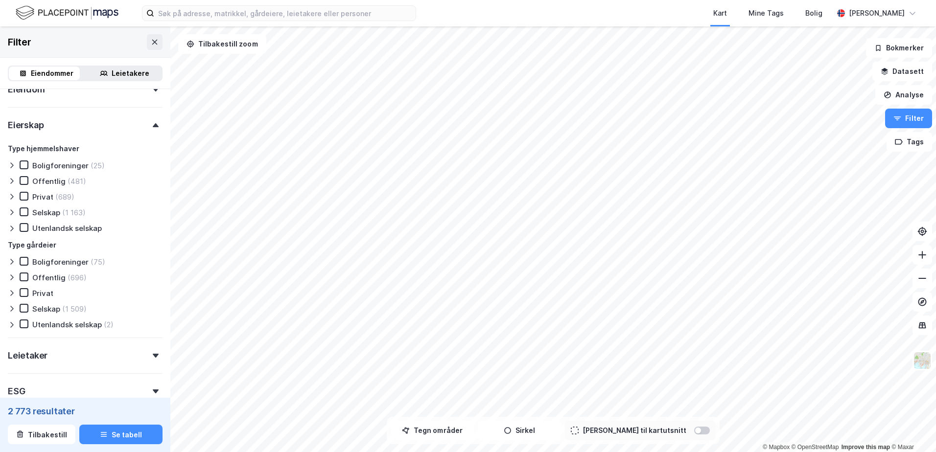
scroll to position [245, 0]
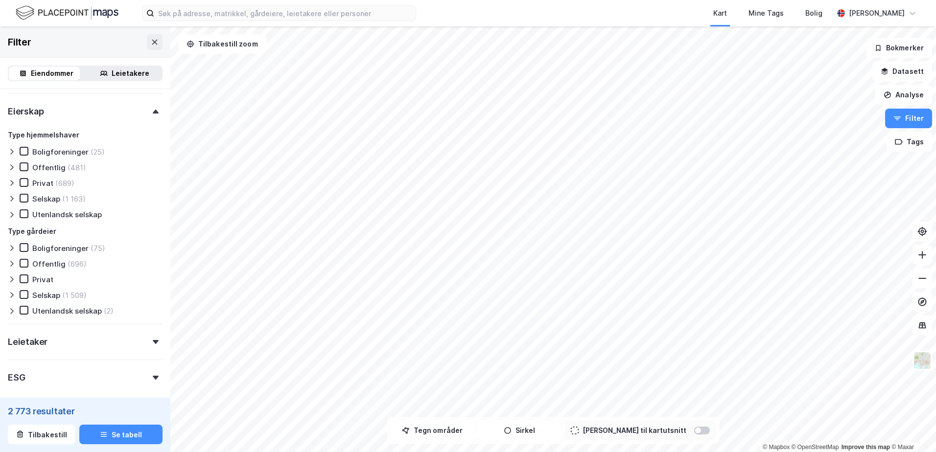
click at [32, 198] on div "Selskap (1 163)" at bounding box center [53, 199] width 66 height 10
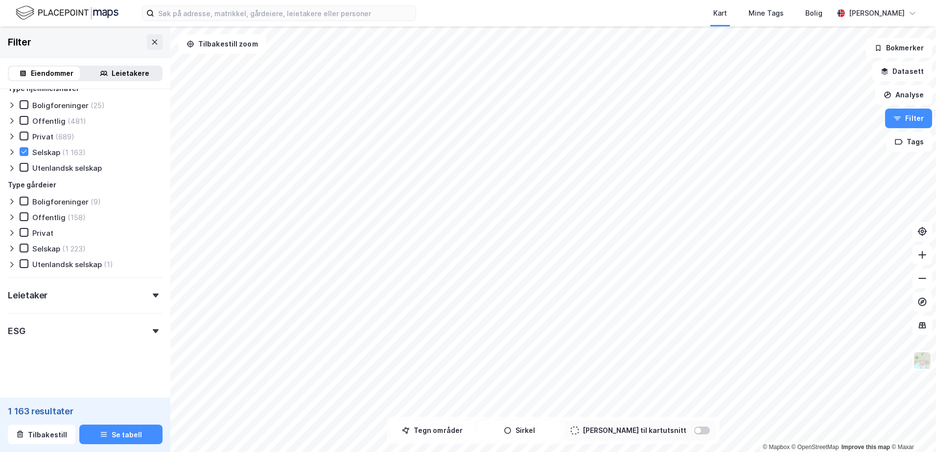
click at [47, 293] on div "Leietaker" at bounding box center [85, 291] width 155 height 28
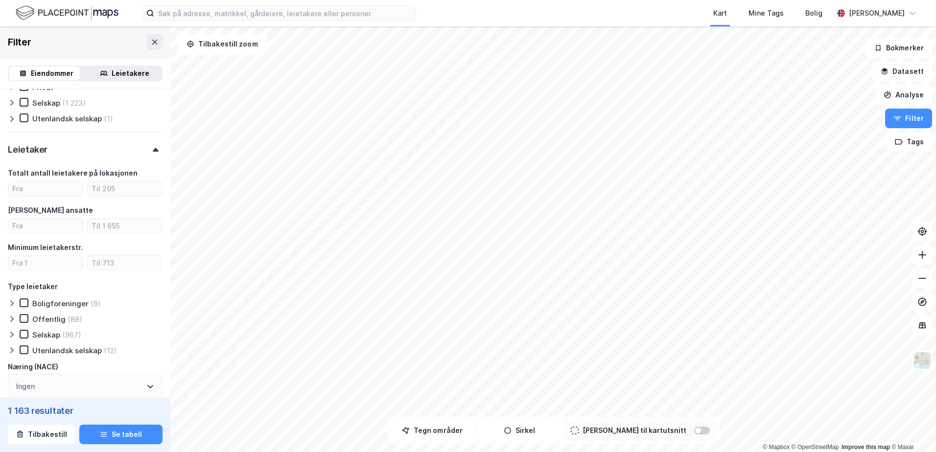
scroll to position [438, 0]
click at [23, 334] on icon at bounding box center [24, 332] width 5 height 3
drag, startPoint x: 38, startPoint y: 265, endPoint x: 42, endPoint y: 268, distance: 5.6
click at [38, 265] on input "number" at bounding box center [45, 262] width 74 height 15
type input "20"
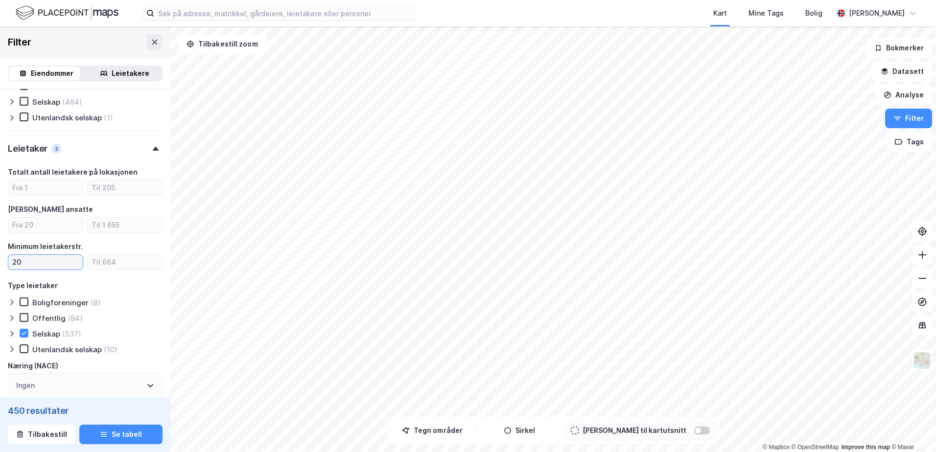
drag, startPoint x: 54, startPoint y: 265, endPoint x: 0, endPoint y: 279, distance: 55.8
click at [0, 279] on html "Kart Mine Tags [PERSON_NAME] © Mapbox © OpenStreetMap Improve this map © Maxar …" at bounding box center [468, 226] width 936 height 452
type input "12"
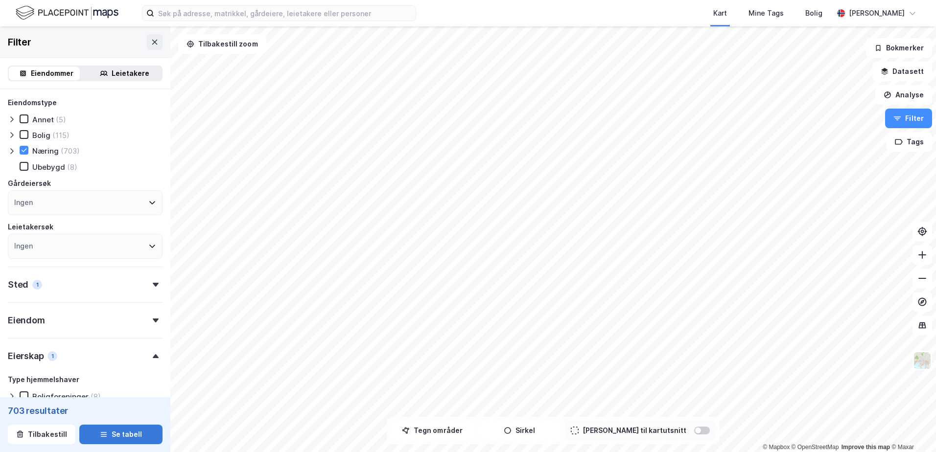
click at [128, 432] on button "Se tabell" at bounding box center [120, 435] width 83 height 20
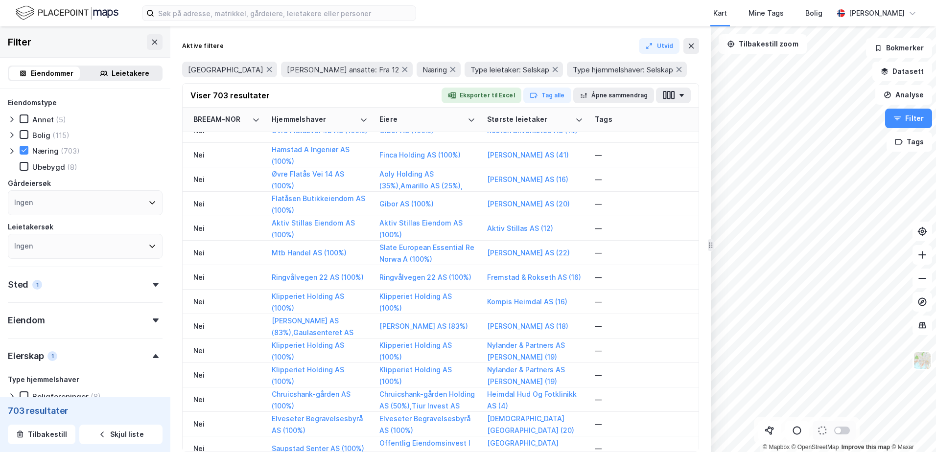
scroll to position [1125, 1566]
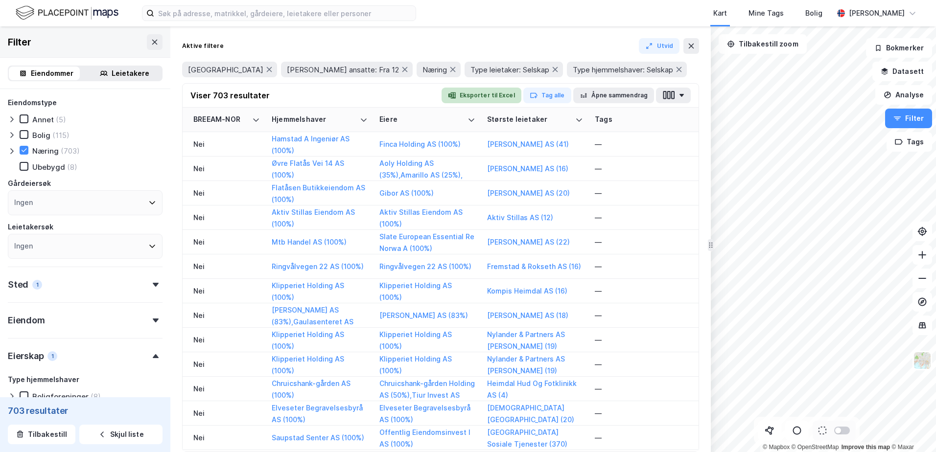
click at [498, 97] on button "Eksporter til Excel" at bounding box center [481, 96] width 80 height 16
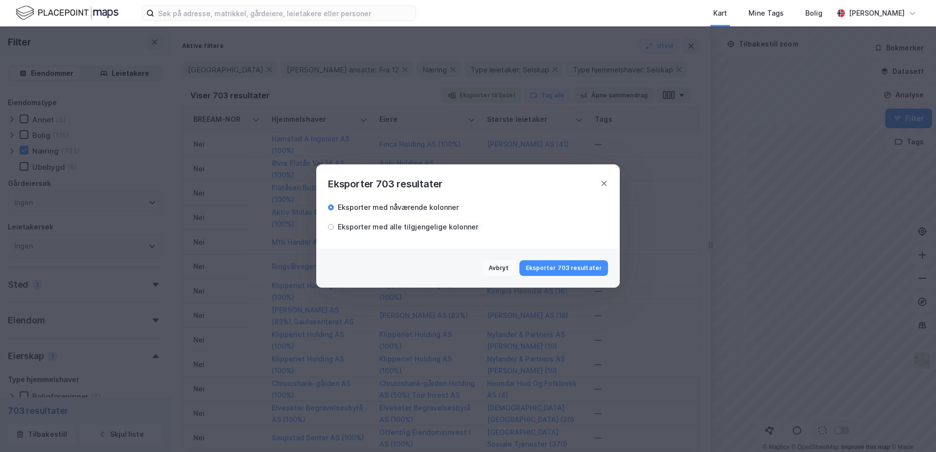
click at [574, 266] on button "Eksporter 703 resultater" at bounding box center [563, 268] width 89 height 16
